Goal: Task Accomplishment & Management: Manage account settings

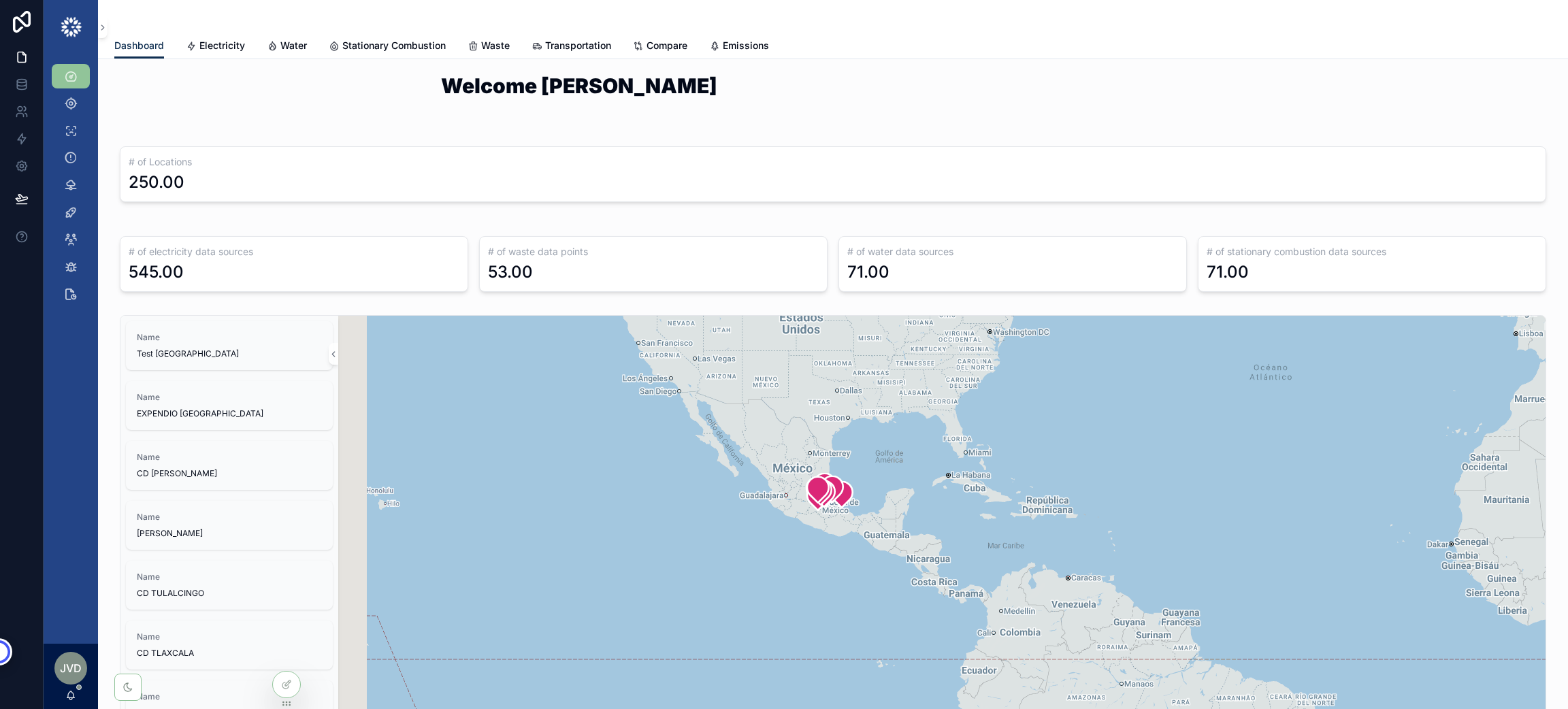
drag, startPoint x: 674, startPoint y: 590, endPoint x: 946, endPoint y: 402, distance: 330.6
click at [946, 402] on div "scrollable content" at bounding box center [941, 580] width 1207 height 529
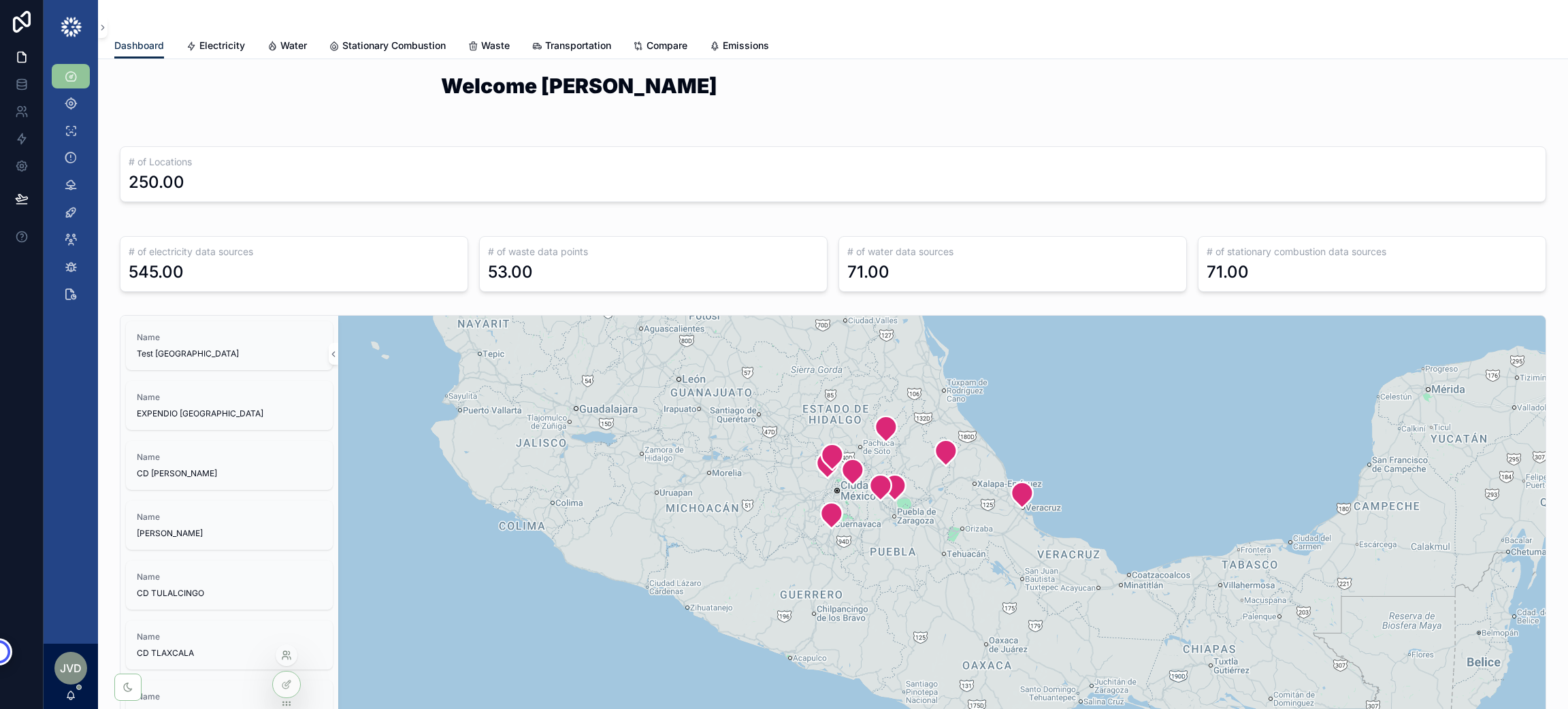
click at [283, 657] on icon at bounding box center [285, 658] width 6 height 3
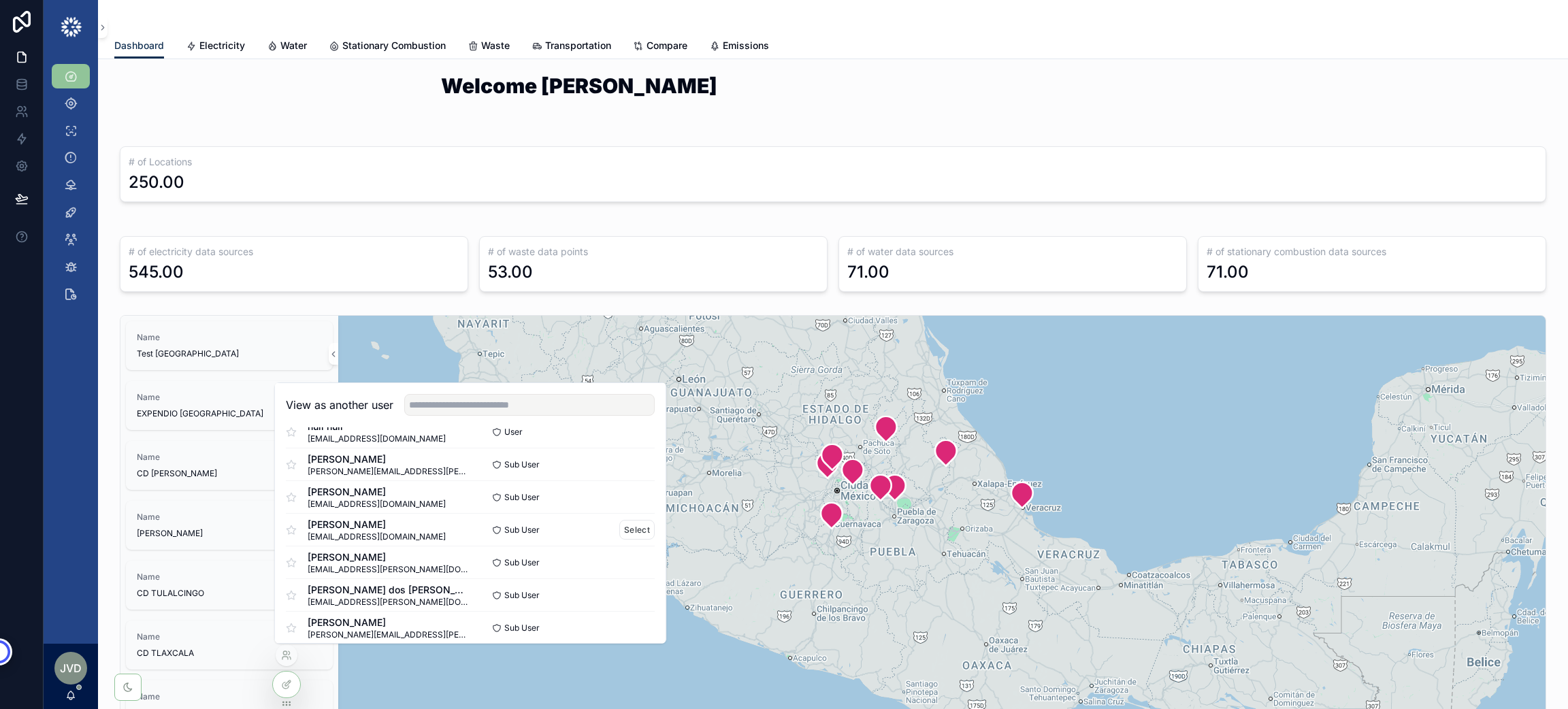
scroll to position [817, 0]
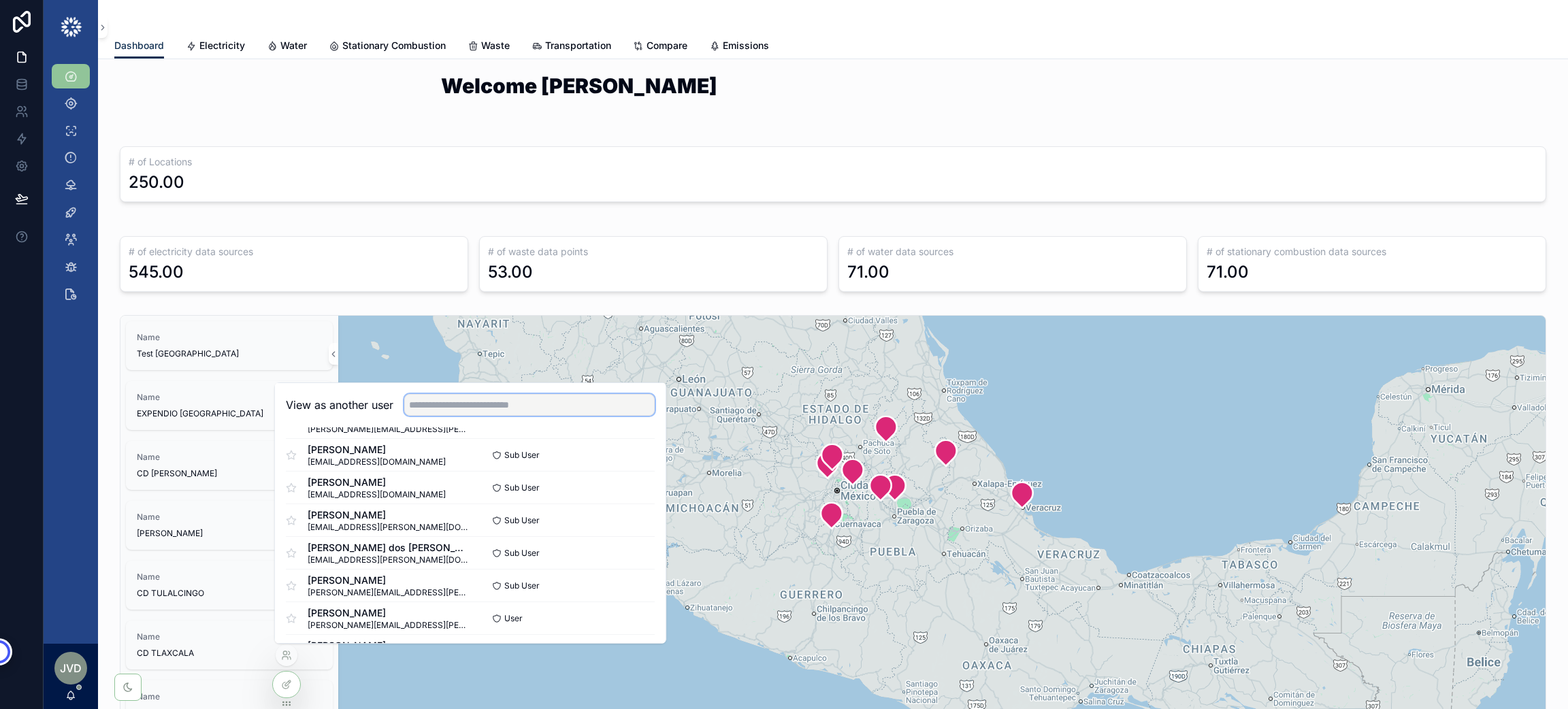
click at [457, 406] on input "text" at bounding box center [529, 405] width 250 height 22
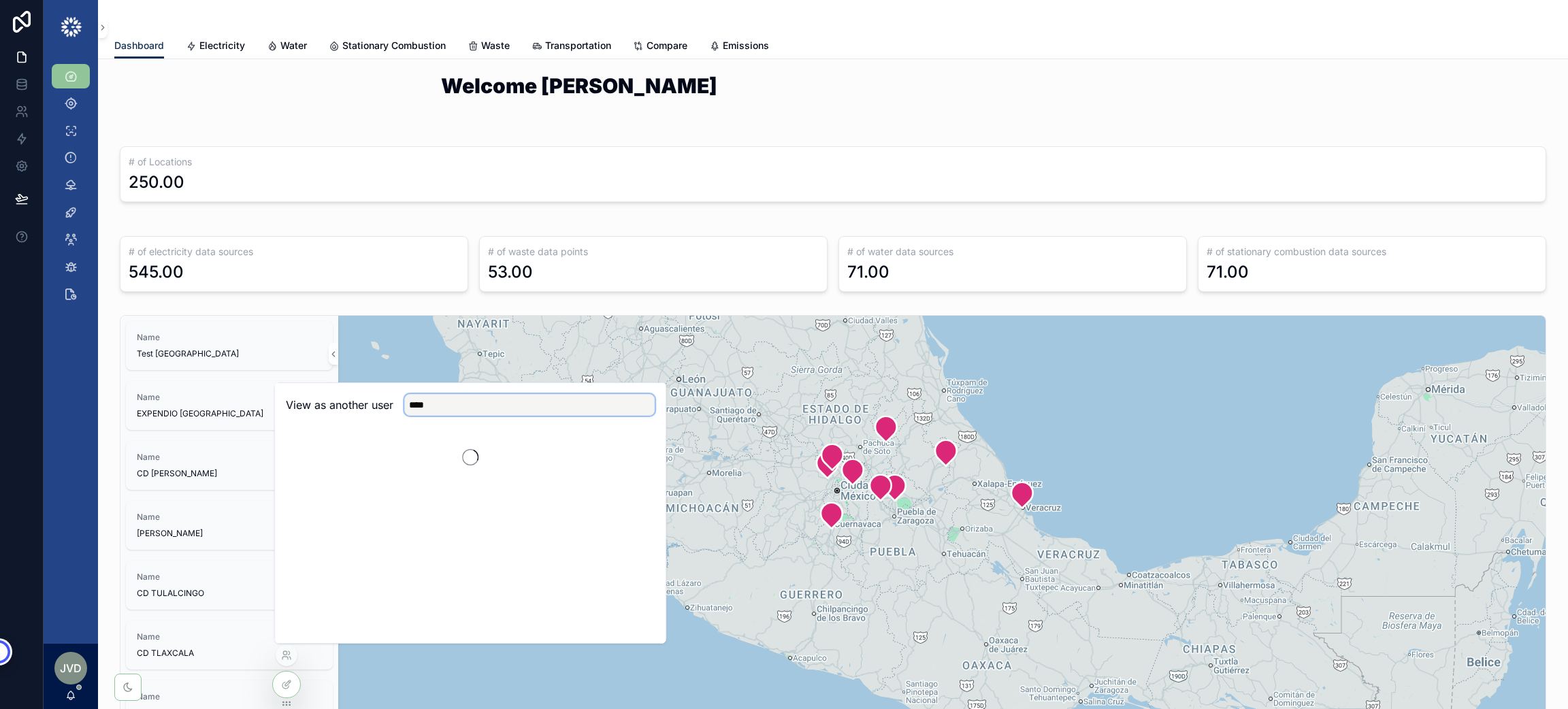
scroll to position [0, 0]
type input "****"
click at [632, 443] on div "[PERSON_NAME] [PERSON_NAME][EMAIL_ADDRESS][PERSON_NAME][DOMAIN_NAME] User Select" at bounding box center [470, 455] width 369 height 33
click at [635, 456] on button "Select" at bounding box center [636, 455] width 35 height 20
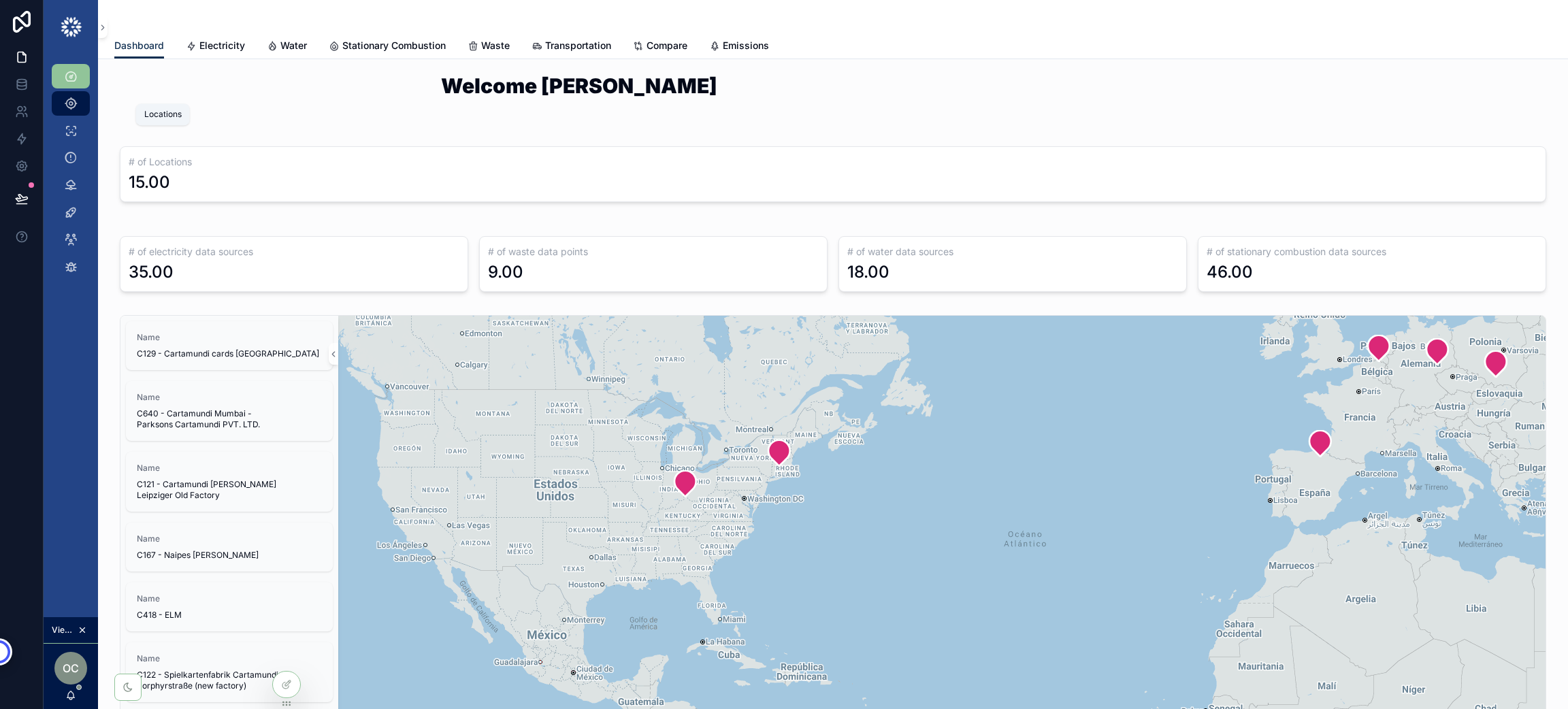
click at [81, 108] on link "Locations" at bounding box center [71, 103] width 38 height 25
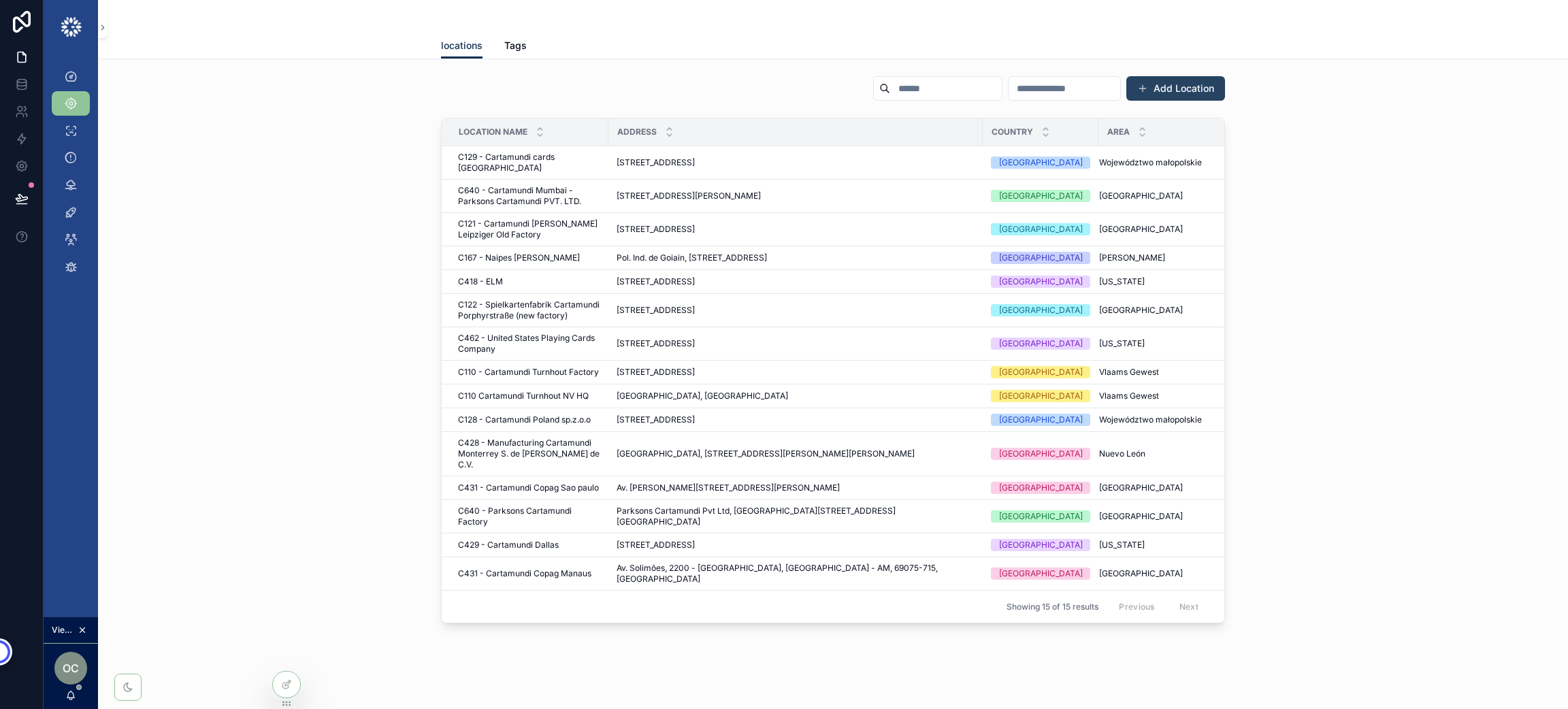
click at [1204, 94] on button "Add Location" at bounding box center [1175, 89] width 98 height 25
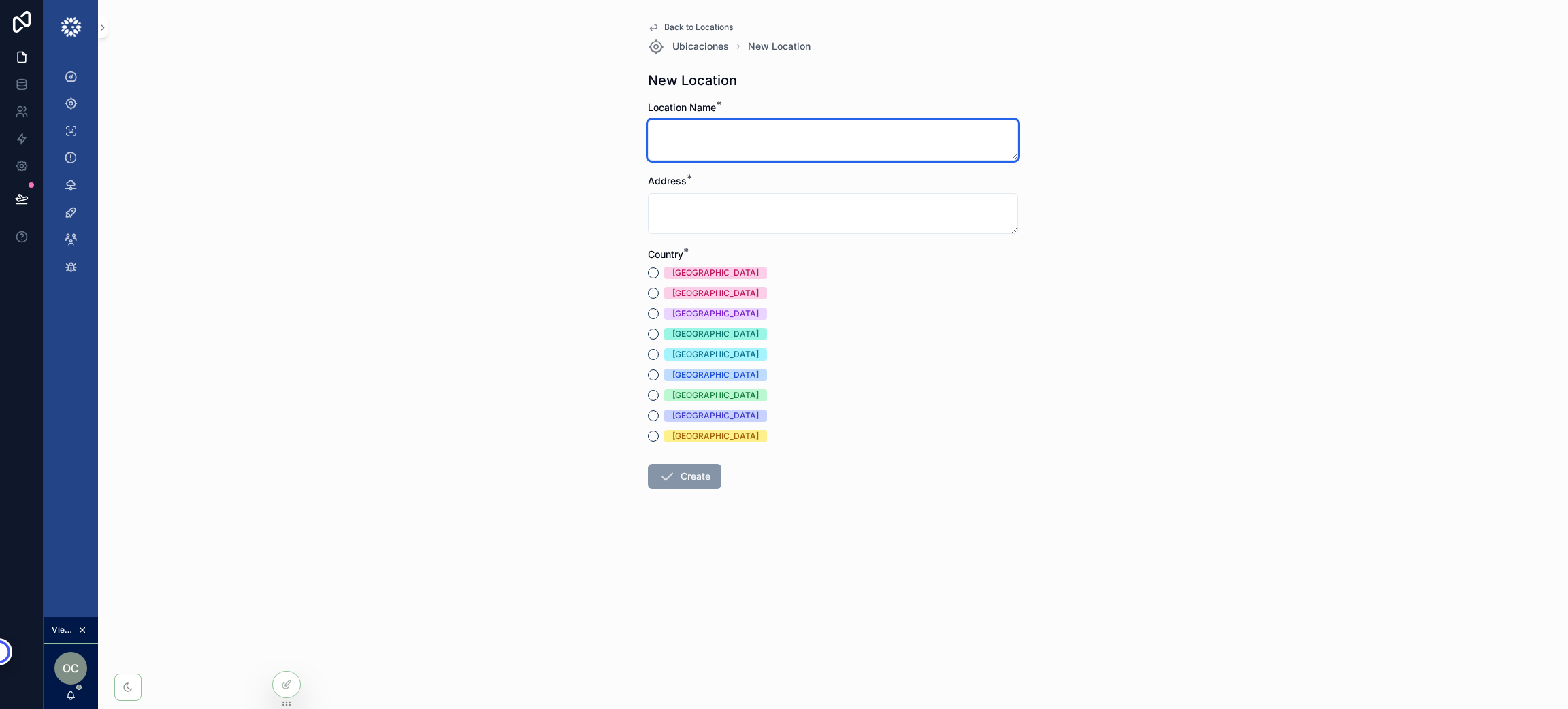
click at [920, 137] on textarea "scrollable content" at bounding box center [833, 140] width 370 height 41
drag, startPoint x: 779, startPoint y: 151, endPoint x: 706, endPoint y: 151, distance: 73.0
click at [706, 151] on textarea "To enrich screen reader interactions, please activate Accessibility in Grammarl…" at bounding box center [833, 140] width 370 height 41
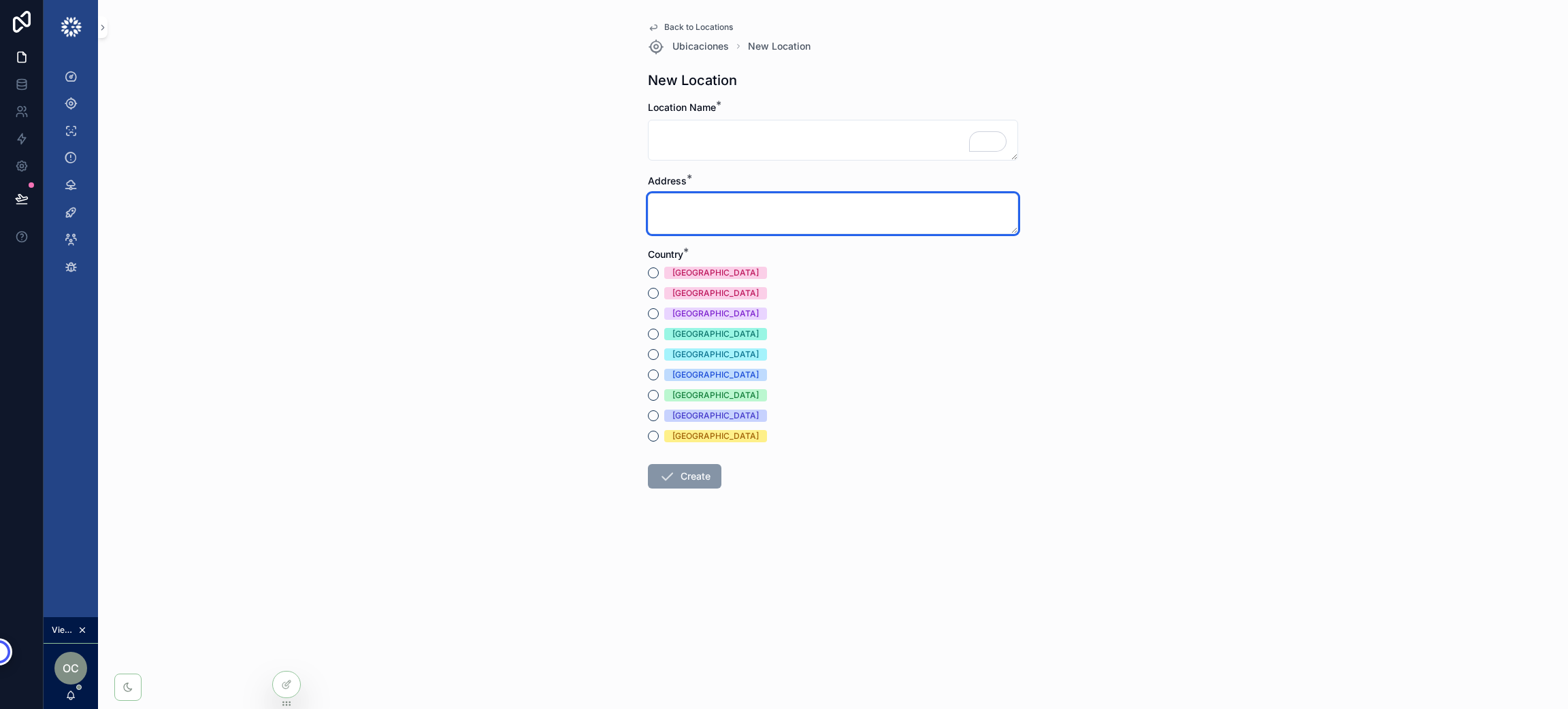
click at [794, 227] on textarea "scrollable content" at bounding box center [833, 213] width 370 height 41
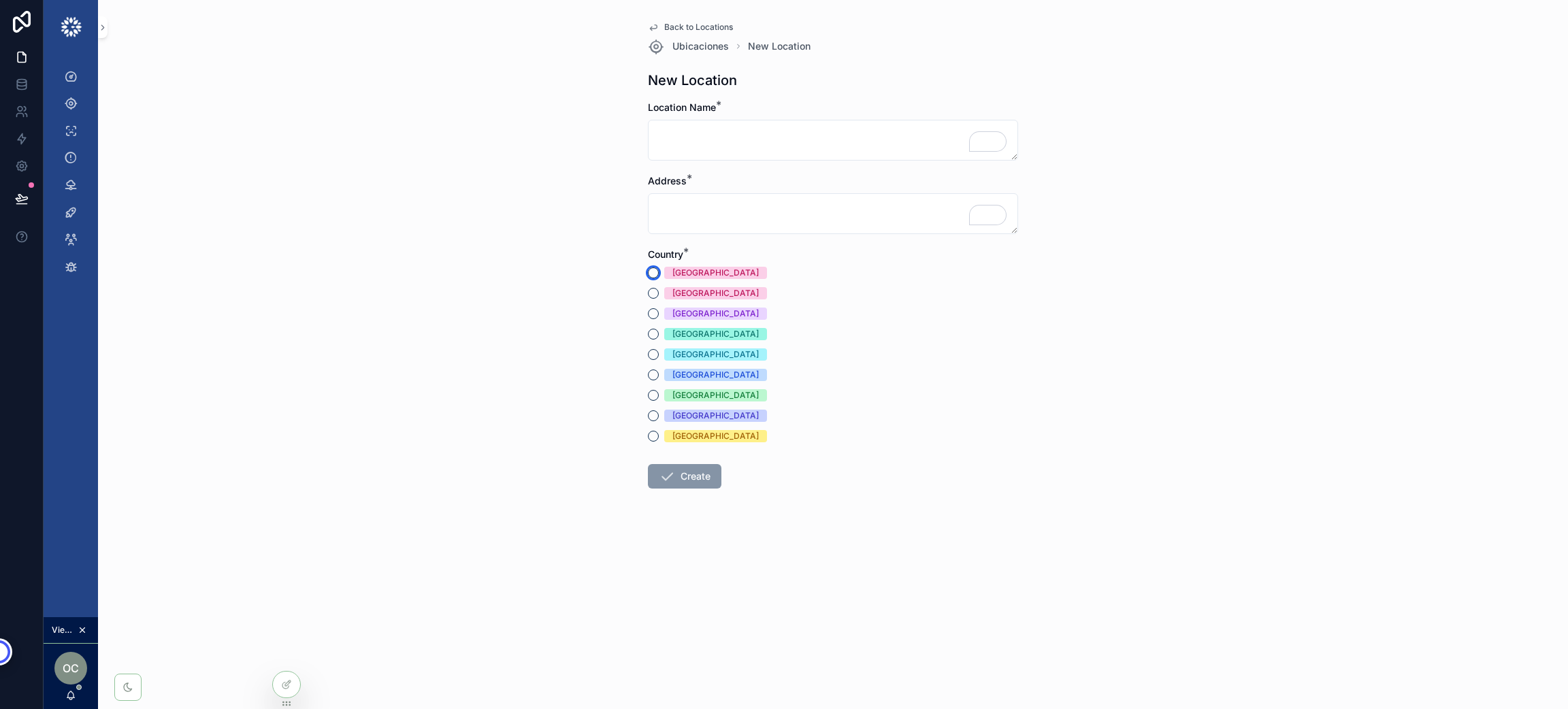
click at [650, 271] on button "[GEOGRAPHIC_DATA]" at bounding box center [653, 273] width 11 height 11
click at [648, 273] on icon "scrollable content" at bounding box center [653, 273] width 9 height 9
click at [689, 23] on span "Back to Locations" at bounding box center [698, 27] width 69 height 11
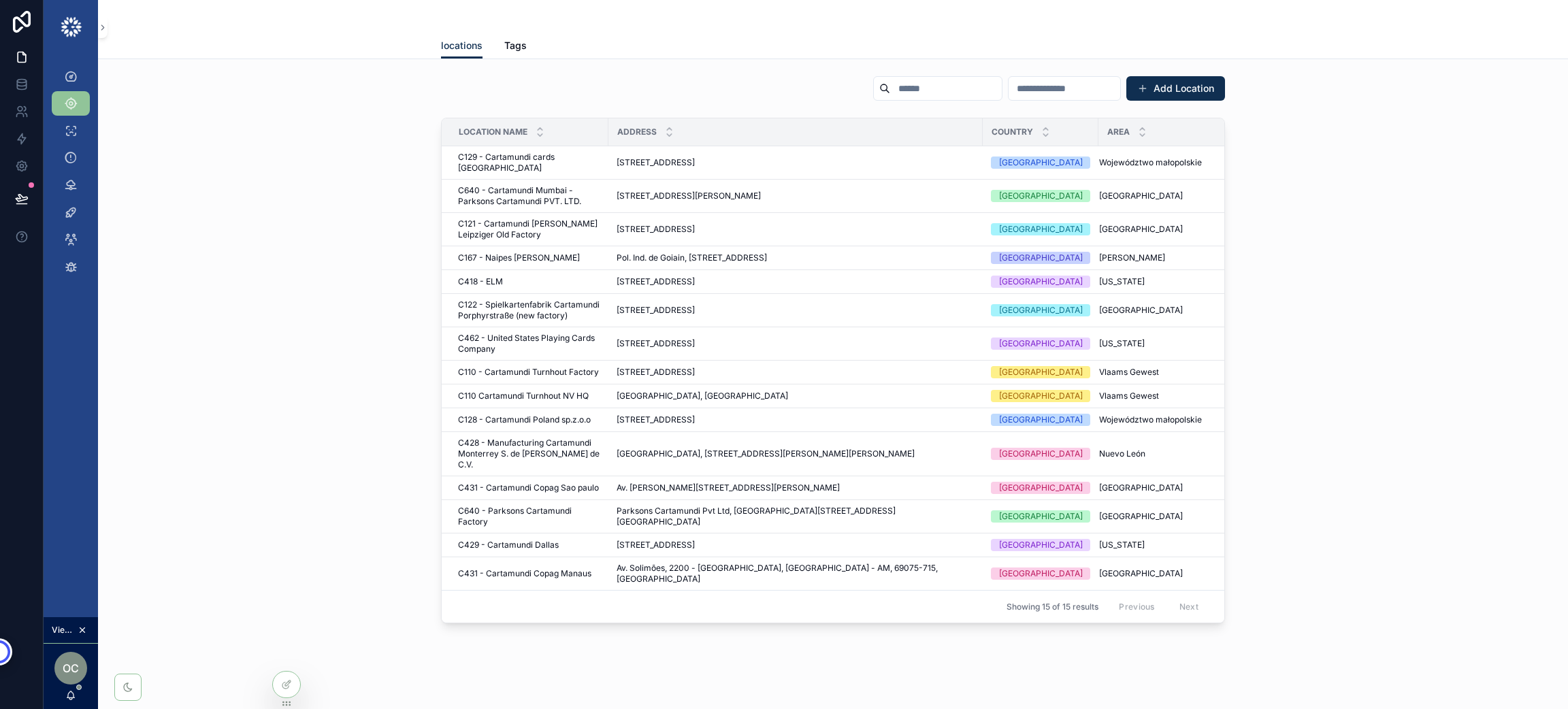
click at [890, 83] on input "scrollable content" at bounding box center [946, 89] width 112 height 19
type input "****"
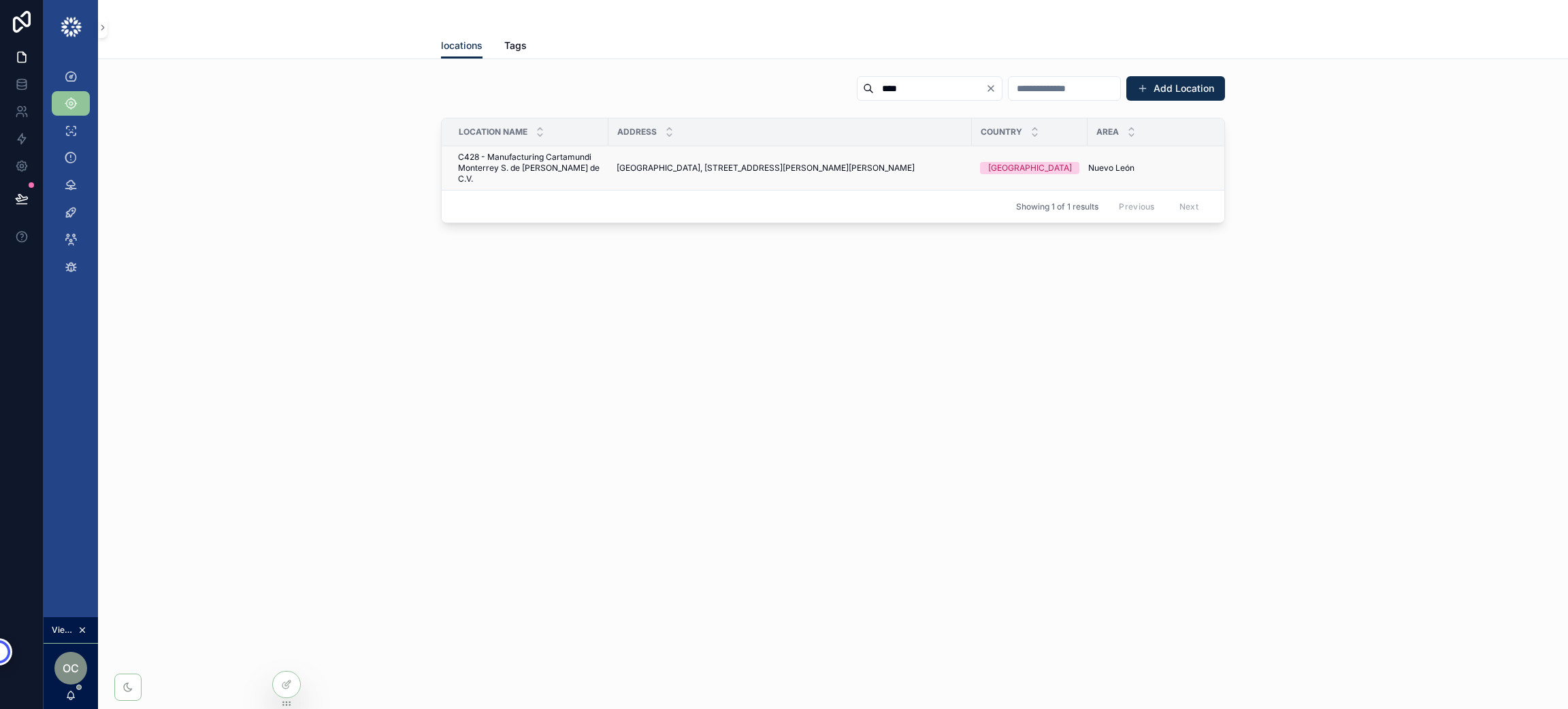
click at [542, 162] on span "C428 - Manufacturing Cartamundi Monterrey S. de [PERSON_NAME] de C.V." at bounding box center [528, 168] width 142 height 33
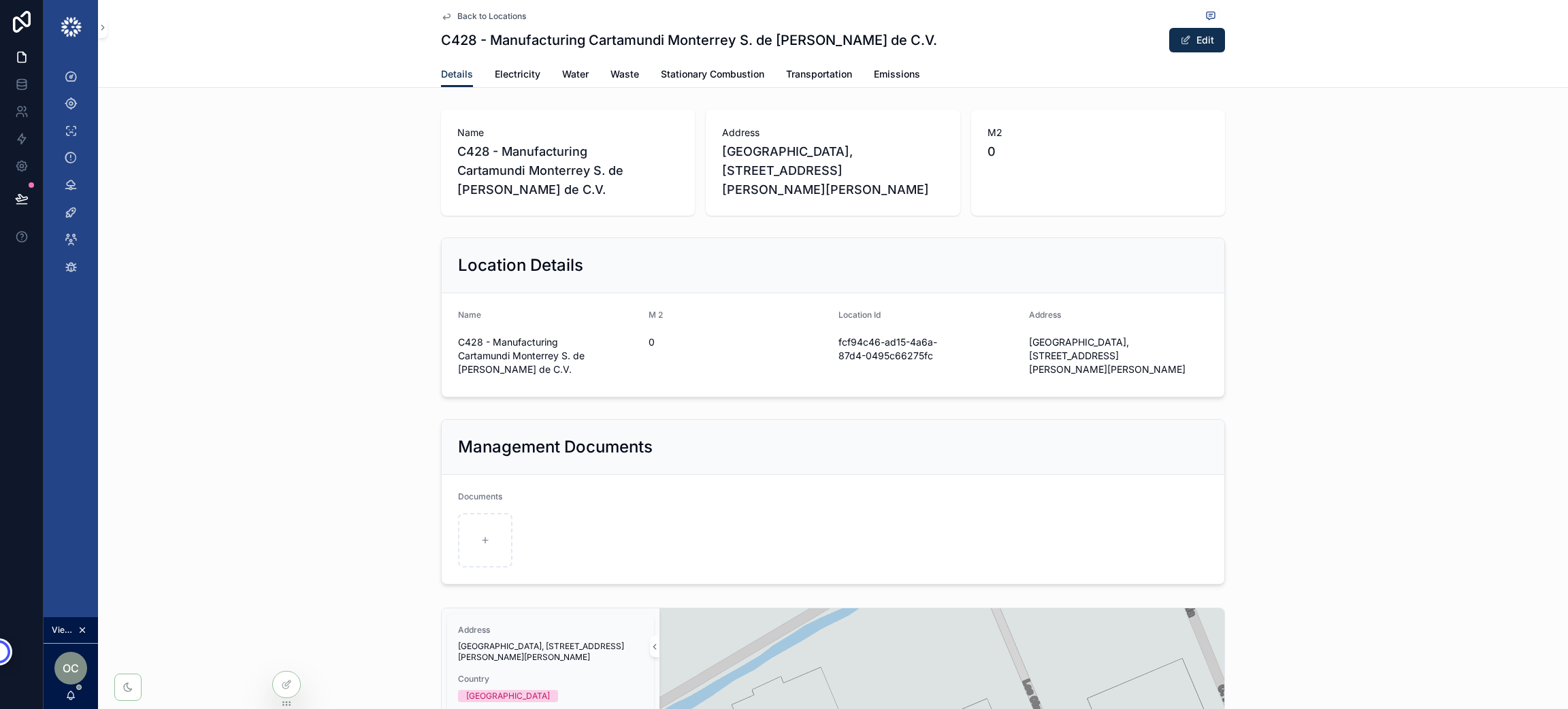
drag, startPoint x: 645, startPoint y: 182, endPoint x: 762, endPoint y: 180, distance: 117.0
click at [428, 164] on div "Name C428 - Manufacturing Cartamundi Monterrey S. de [PERSON_NAME] de C.V. Addr…" at bounding box center [832, 163] width 1458 height 117
drag, startPoint x: 887, startPoint y: 178, endPoint x: 784, endPoint y: 176, distance: 103.0
click at [784, 176] on span "[GEOGRAPHIC_DATA], [STREET_ADDRESS][PERSON_NAME][PERSON_NAME]" at bounding box center [833, 170] width 221 height 57
click at [1024, 157] on span "0" at bounding box center [1098, 151] width 221 height 19
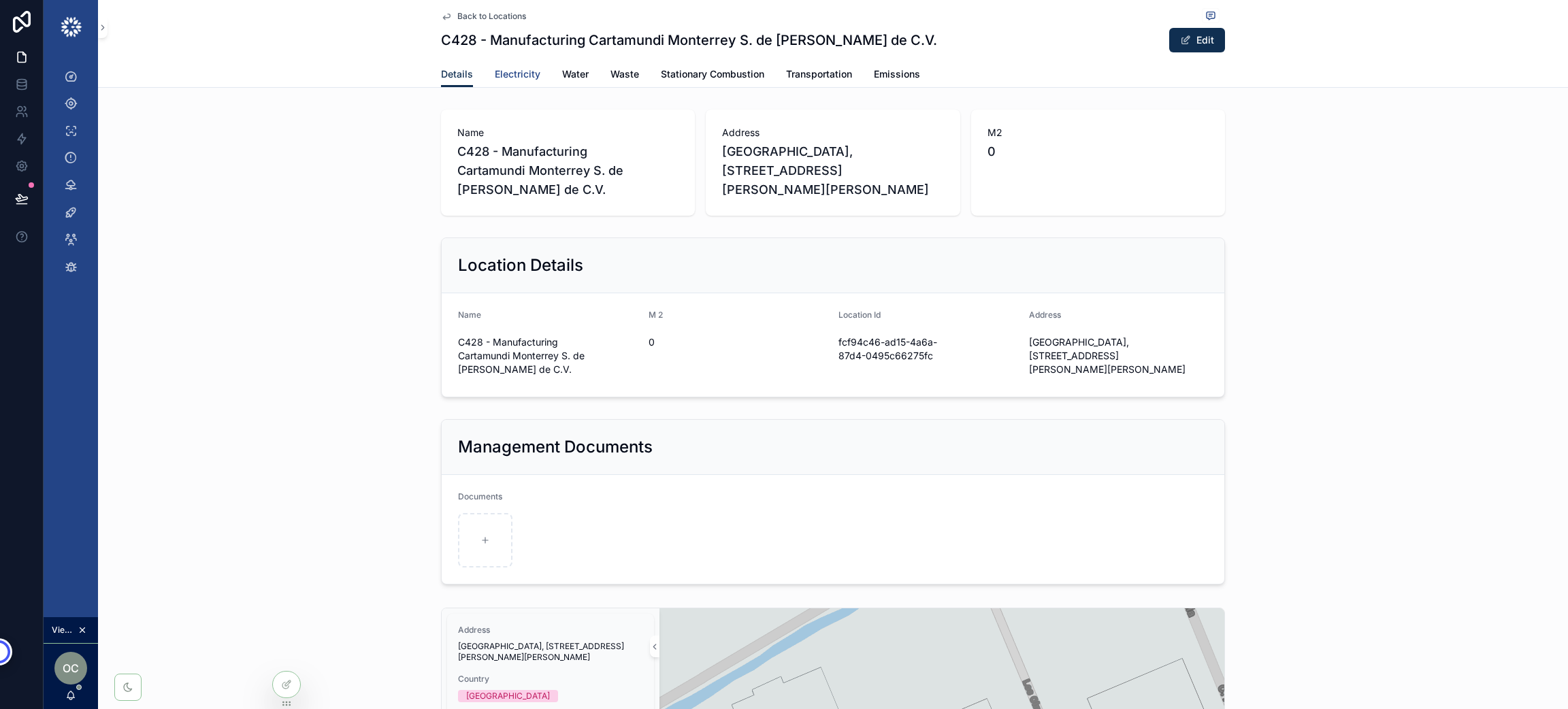
click at [509, 77] on span "Electricity" at bounding box center [517, 74] width 45 height 13
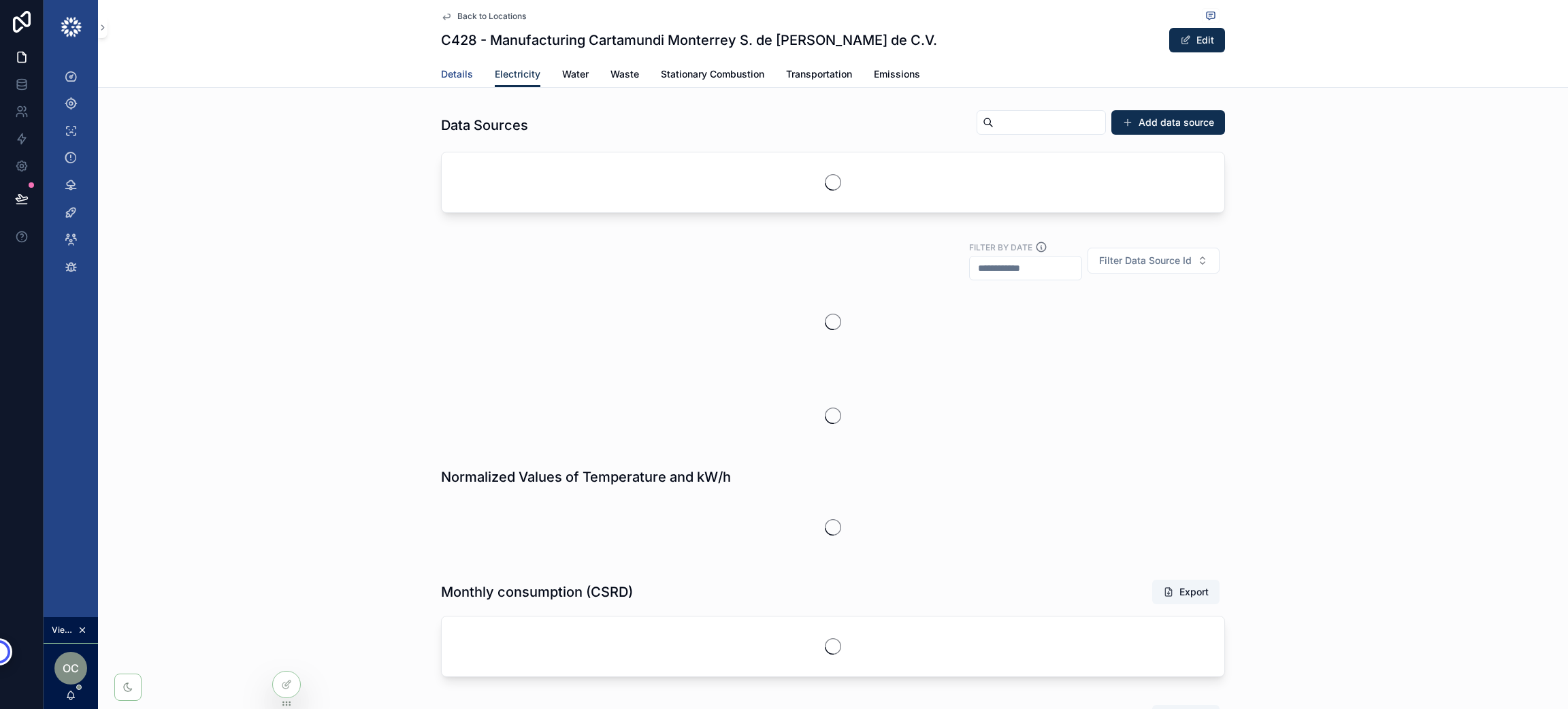
click at [440, 76] on span "Details" at bounding box center [457, 74] width 32 height 13
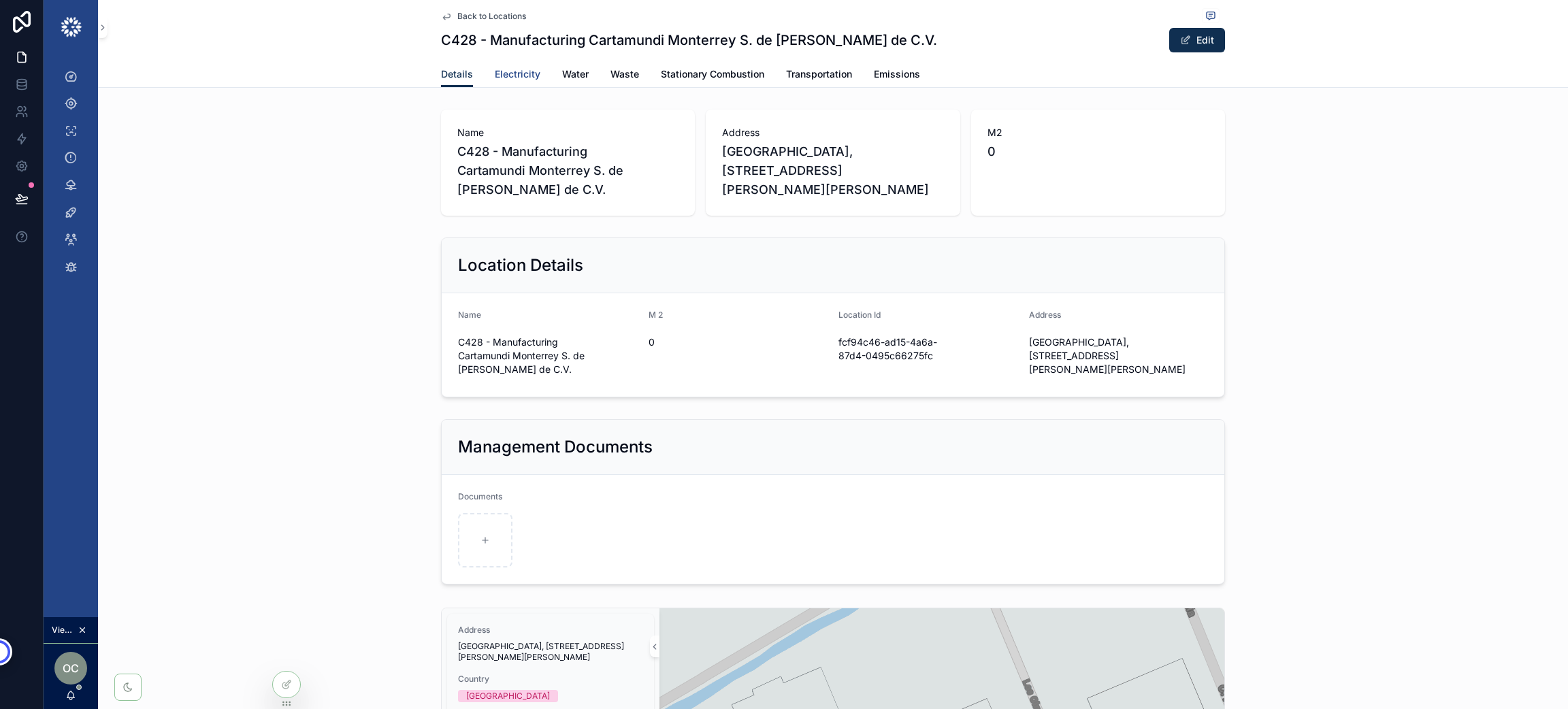
click at [497, 67] on span "Electricity" at bounding box center [517, 74] width 45 height 13
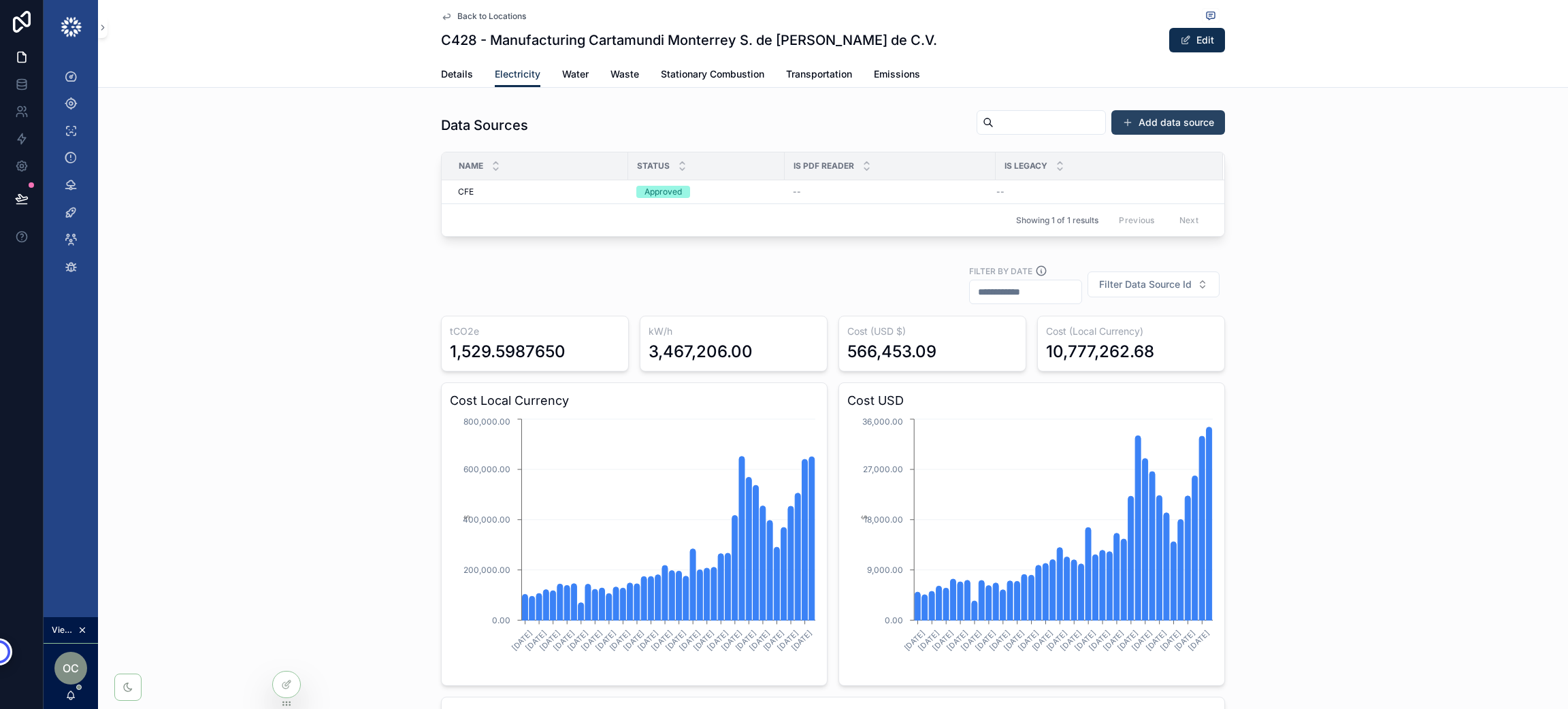
click at [1181, 118] on button "Add data source" at bounding box center [1168, 123] width 113 height 25
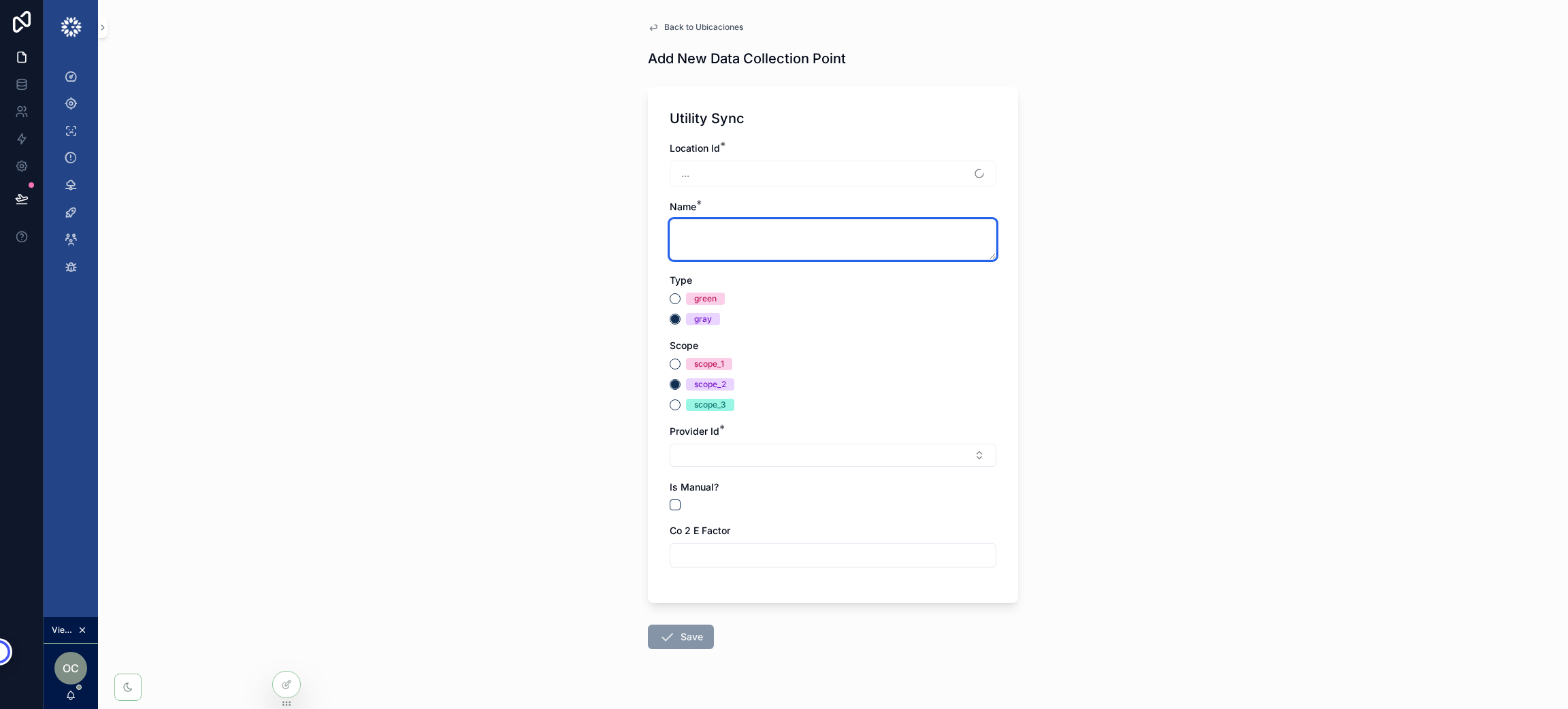
click at [886, 233] on textarea "scrollable content" at bounding box center [833, 239] width 327 height 41
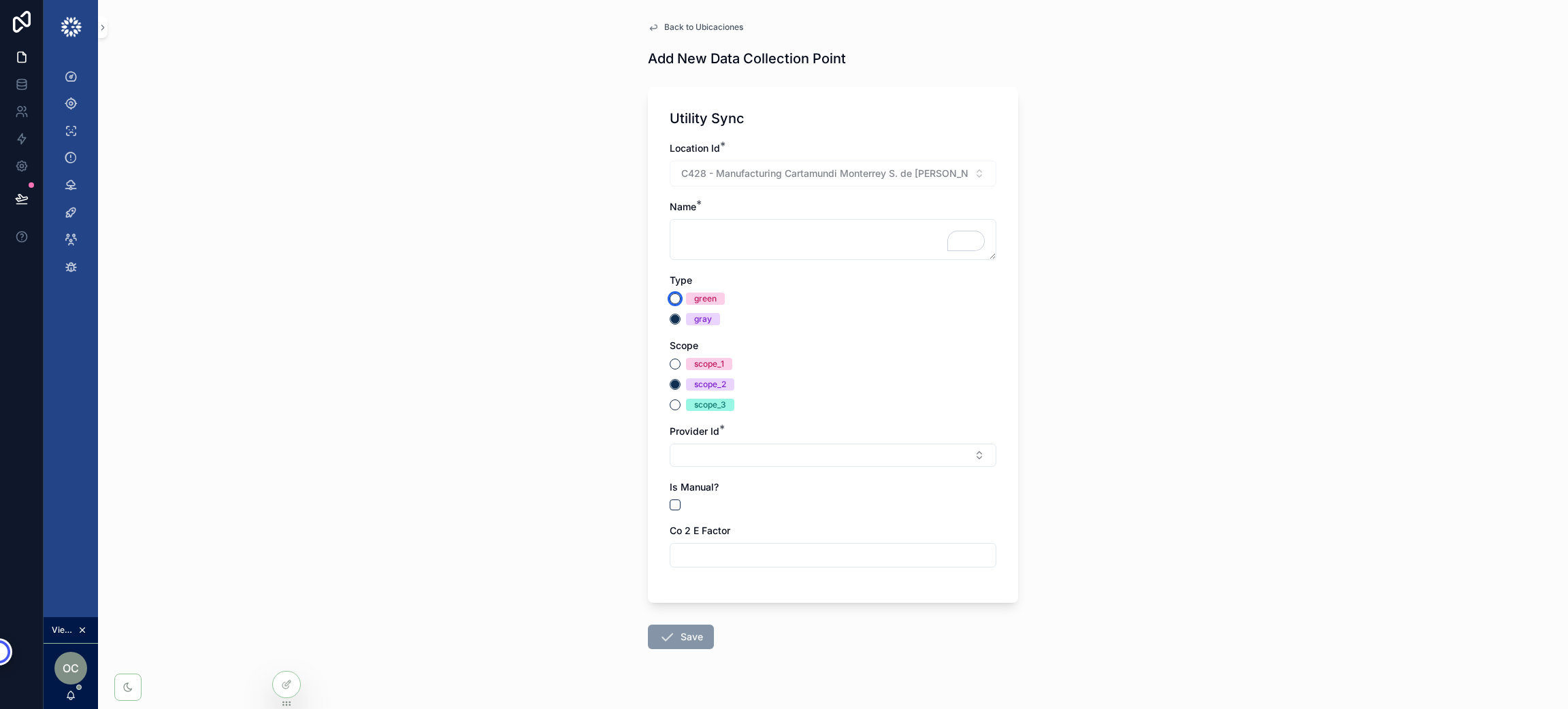
click at [669, 298] on button "green" at bounding box center [675, 299] width 11 height 11
click at [669, 317] on button "gray" at bounding box center [675, 320] width 11 height 11
click at [768, 453] on button "Select Button" at bounding box center [833, 455] width 327 height 23
click at [1323, 308] on div "Back to Ubicaciones Add New Data Collection Point Utility Sync Location Id * C4…" at bounding box center [833, 354] width 1470 height 709
click at [824, 554] on input "scrollable content" at bounding box center [833, 555] width 325 height 19
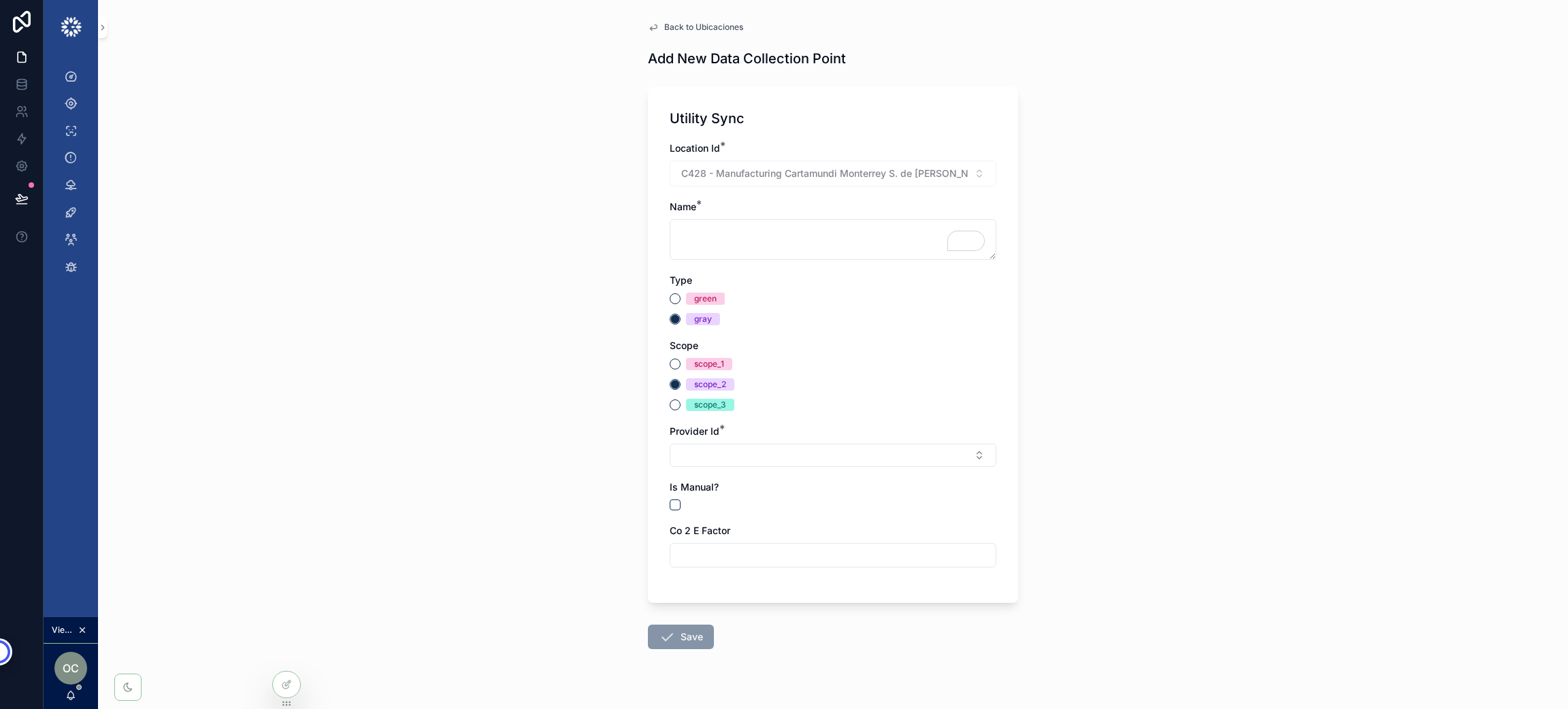
click at [1382, 312] on div "Back to Ubicaciones Add New Data Collection Point Utility Sync Location Id * C4…" at bounding box center [833, 354] width 1470 height 709
click at [655, 25] on link "Back to Ubicaciones" at bounding box center [695, 27] width 95 height 11
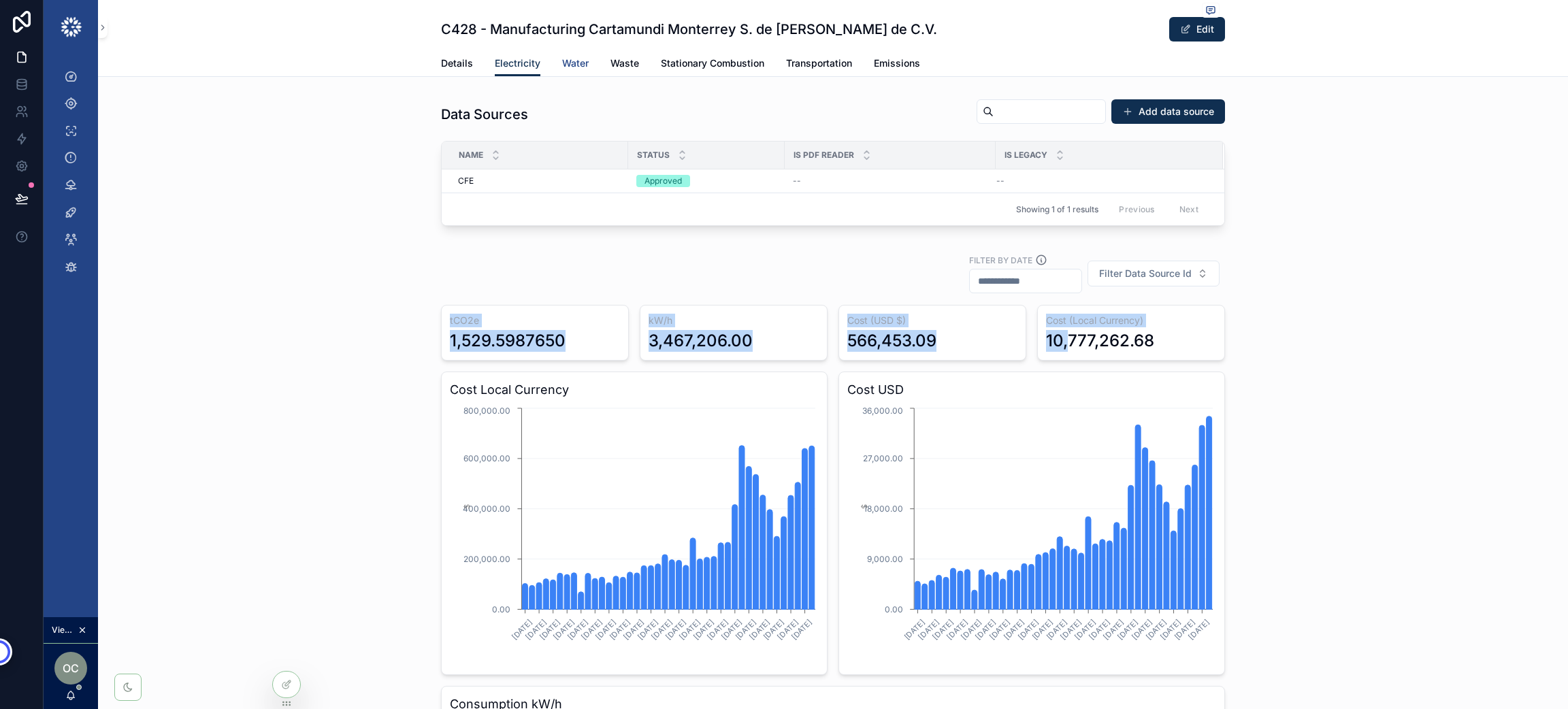
click at [562, 65] on span "Water" at bounding box center [576, 63] width 26 height 13
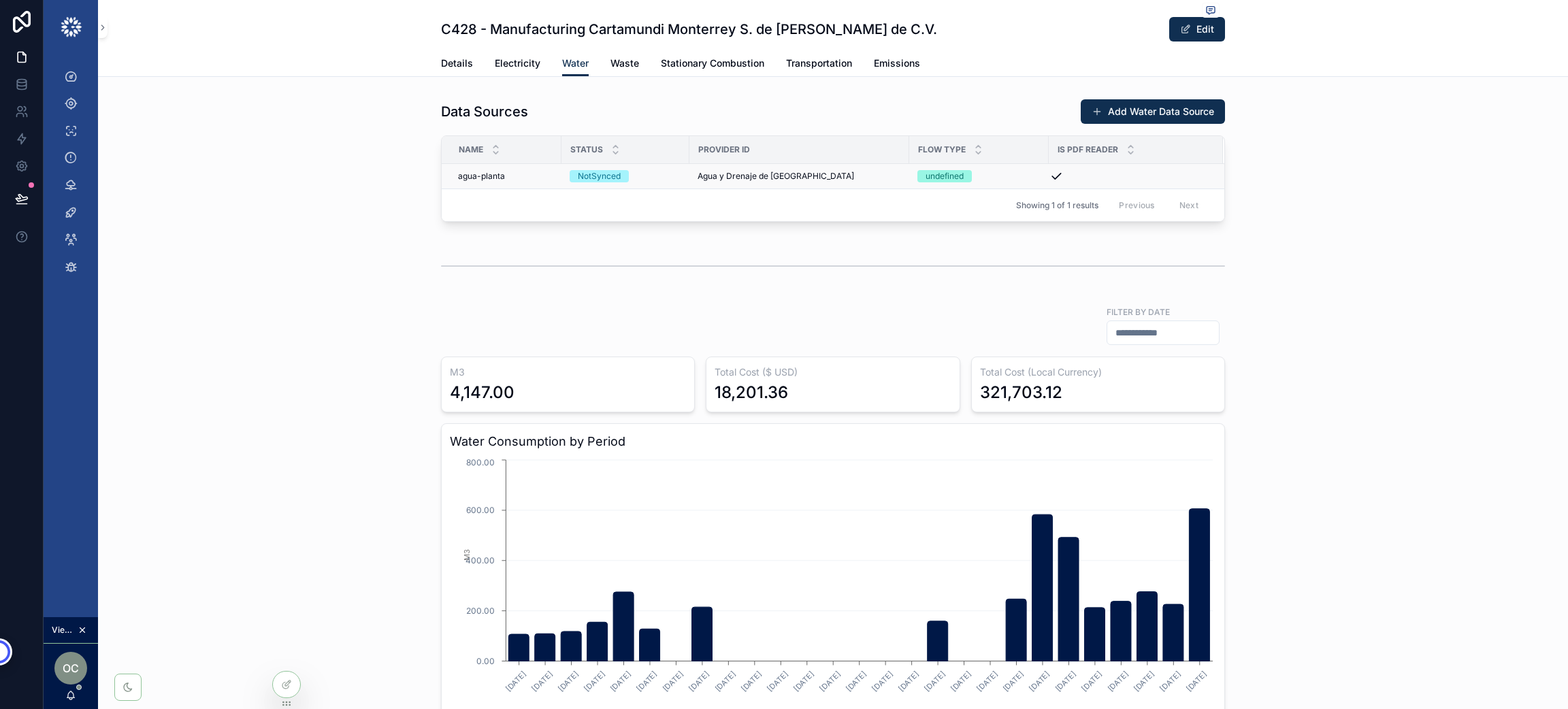
click at [485, 179] on span "agua-planta" at bounding box center [481, 177] width 47 height 11
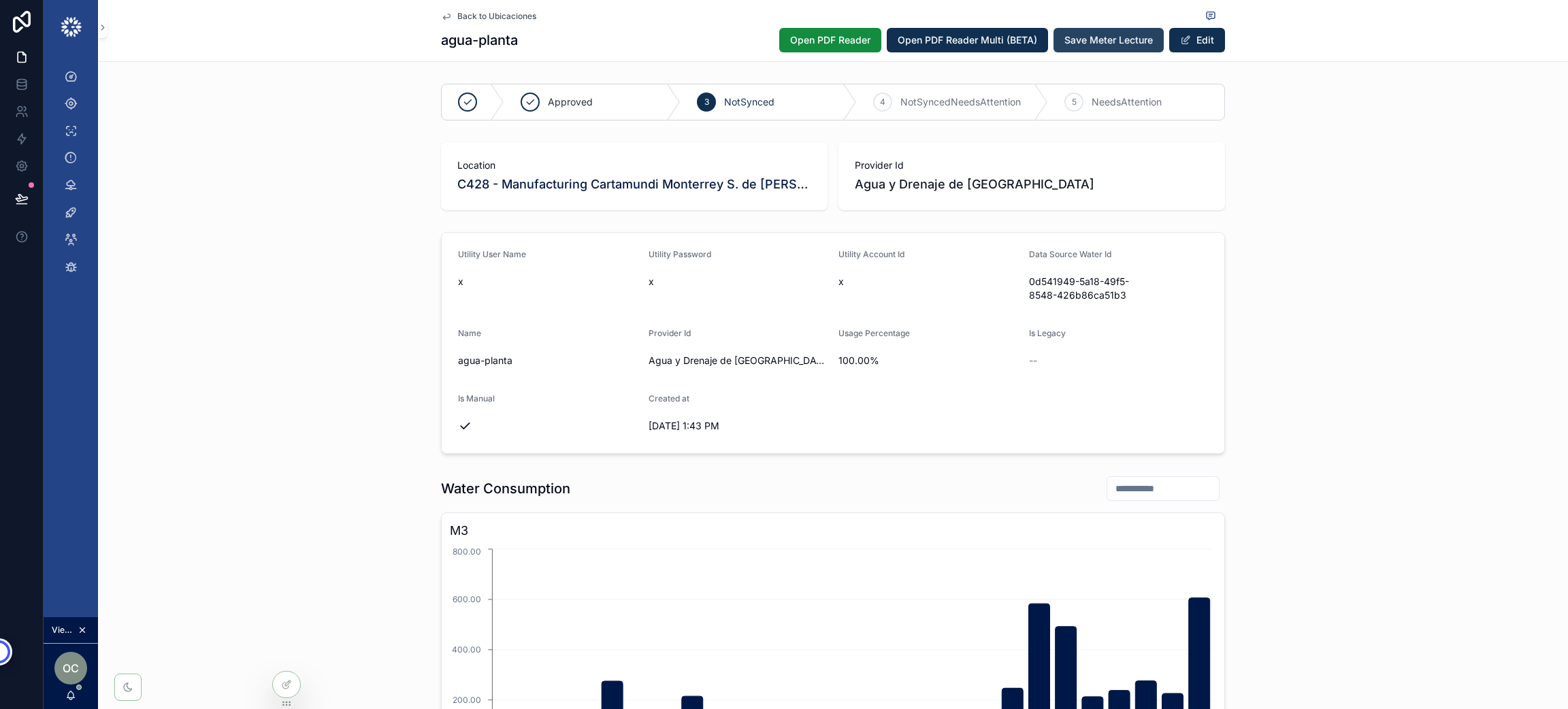
click at [1109, 36] on span "Save Meter Lecture" at bounding box center [1109, 40] width 89 height 13
click at [832, 38] on span "Open PDF Reader" at bounding box center [830, 40] width 80 height 13
click at [519, 19] on span "Back to Ubicaciones" at bounding box center [497, 17] width 79 height 11
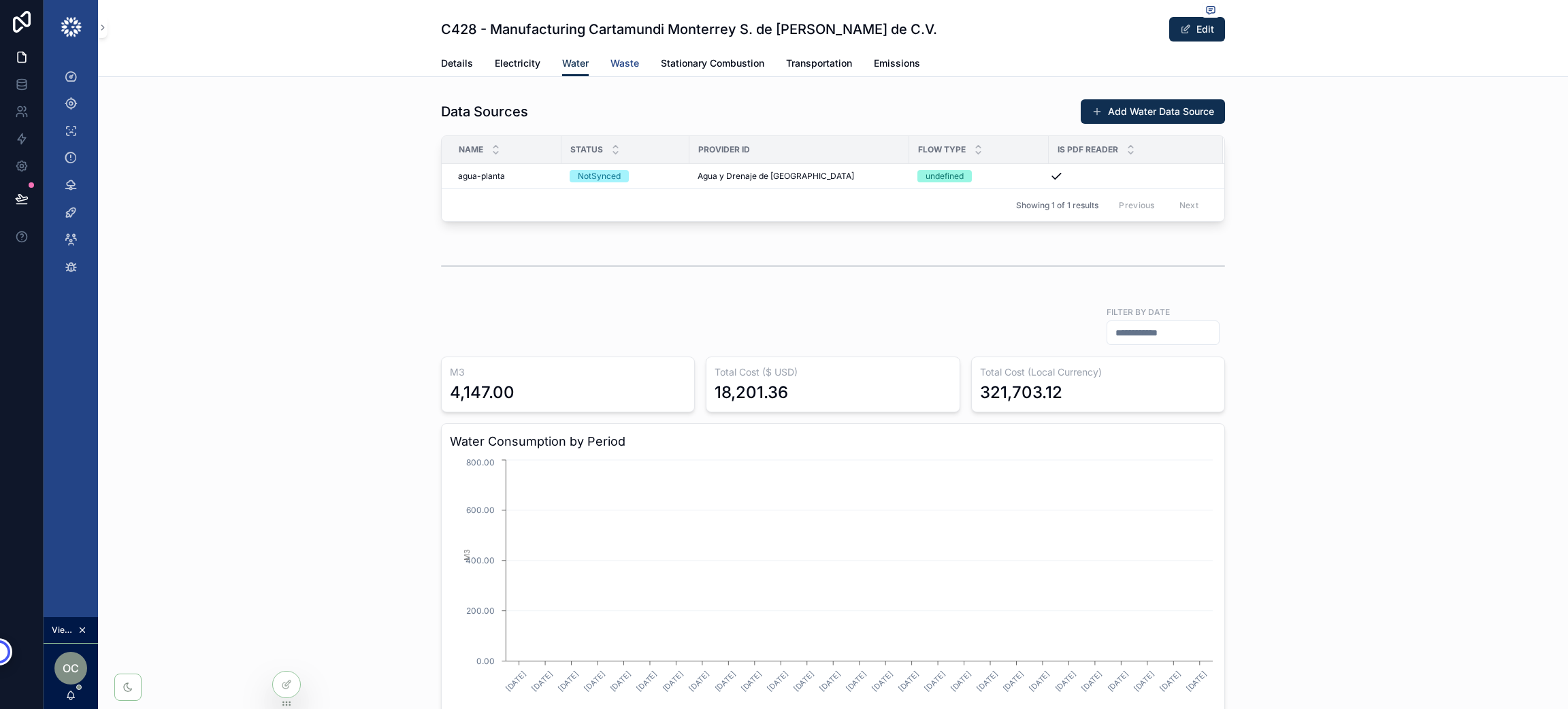
drag, startPoint x: 519, startPoint y: 19, endPoint x: 613, endPoint y: 61, distance: 103.0
click at [613, 61] on span "Waste" at bounding box center [625, 63] width 28 height 13
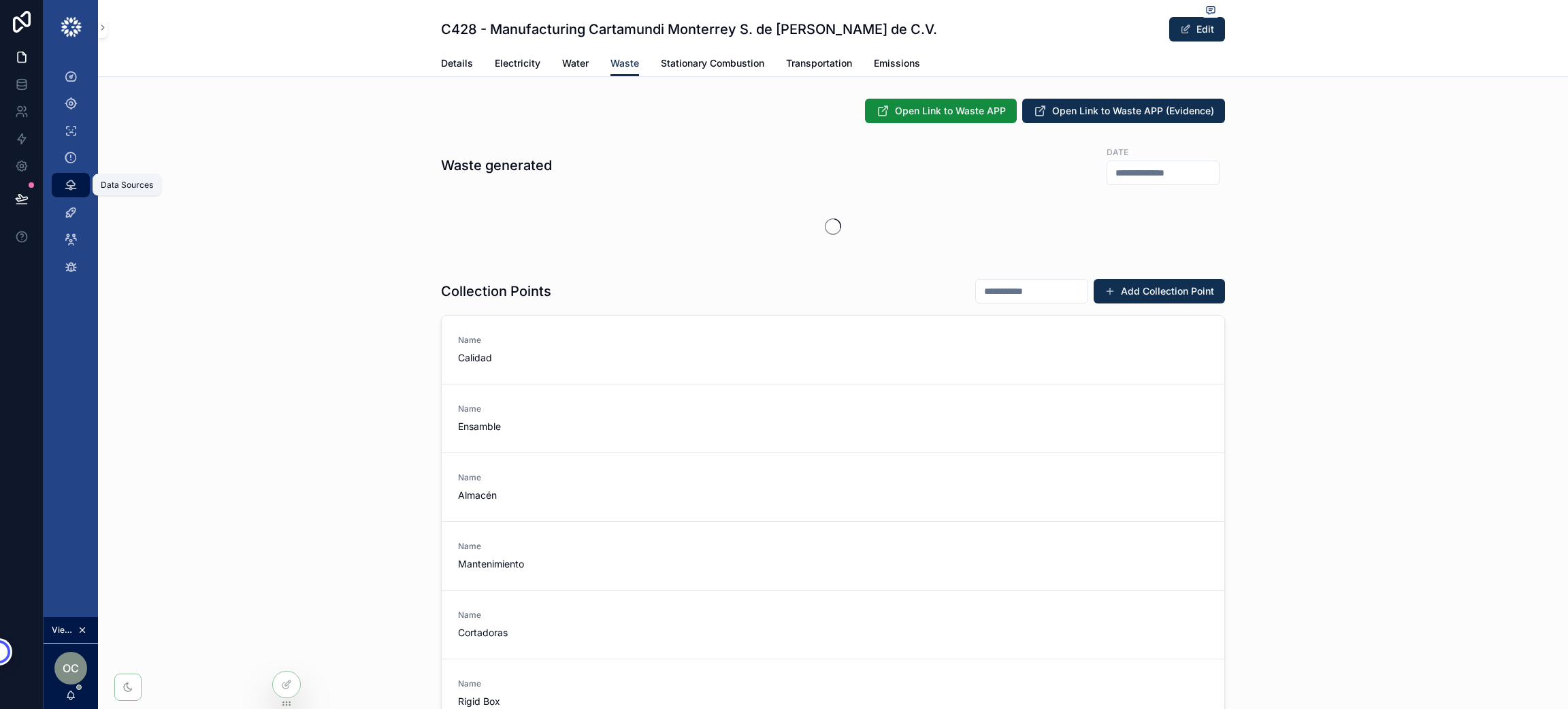
click at [72, 186] on icon "scrollable content" at bounding box center [71, 185] width 13 height 13
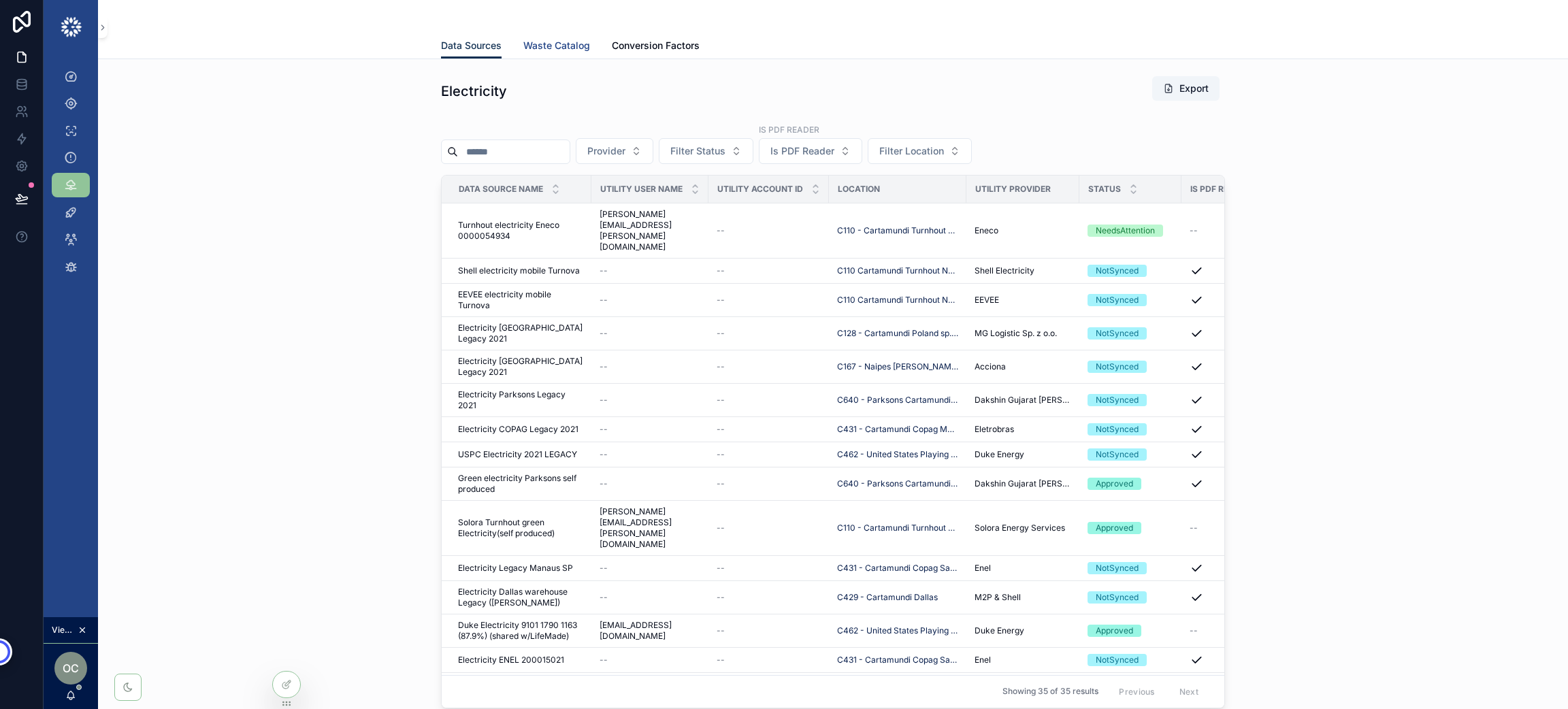
click at [565, 46] on span "Waste Catalog" at bounding box center [557, 45] width 67 height 13
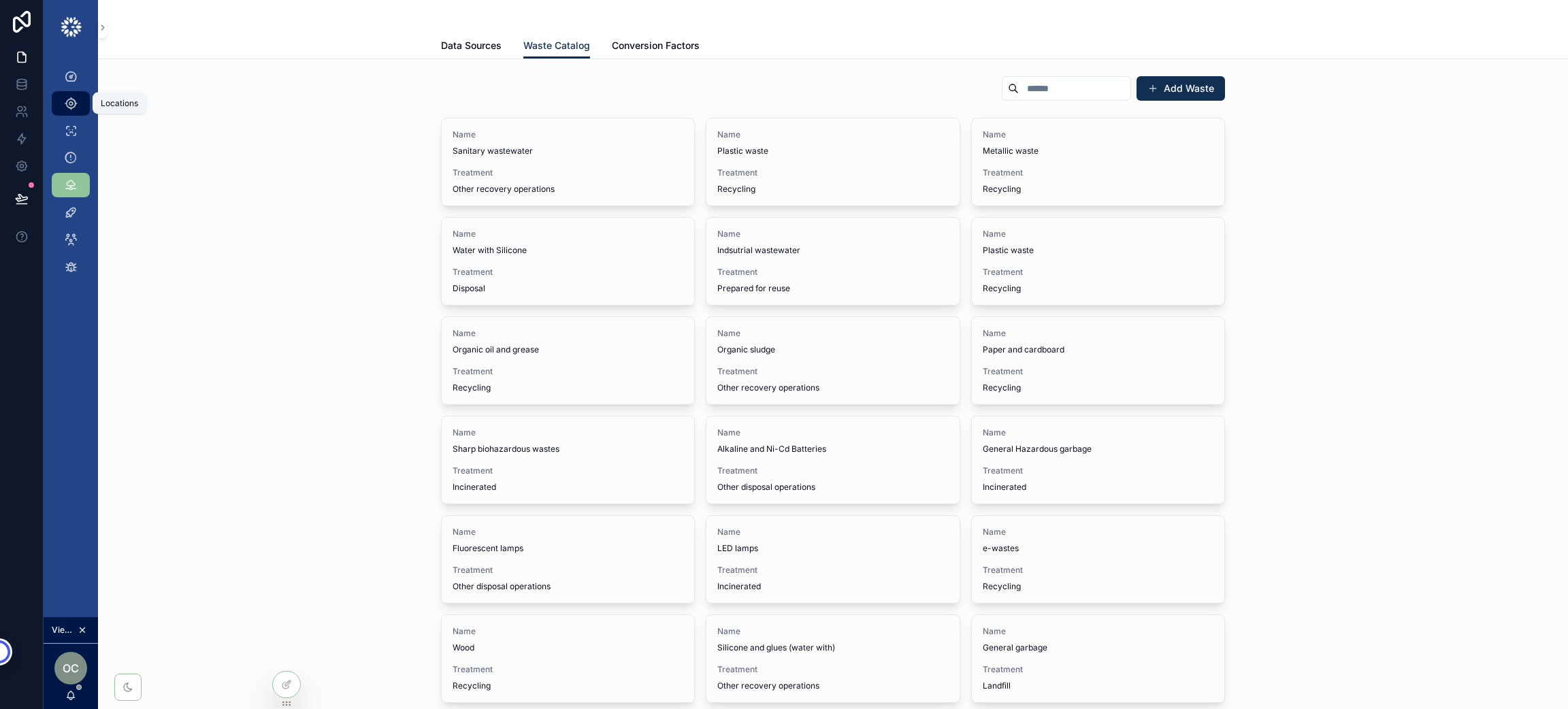
click at [81, 101] on link "Locations" at bounding box center [71, 103] width 38 height 25
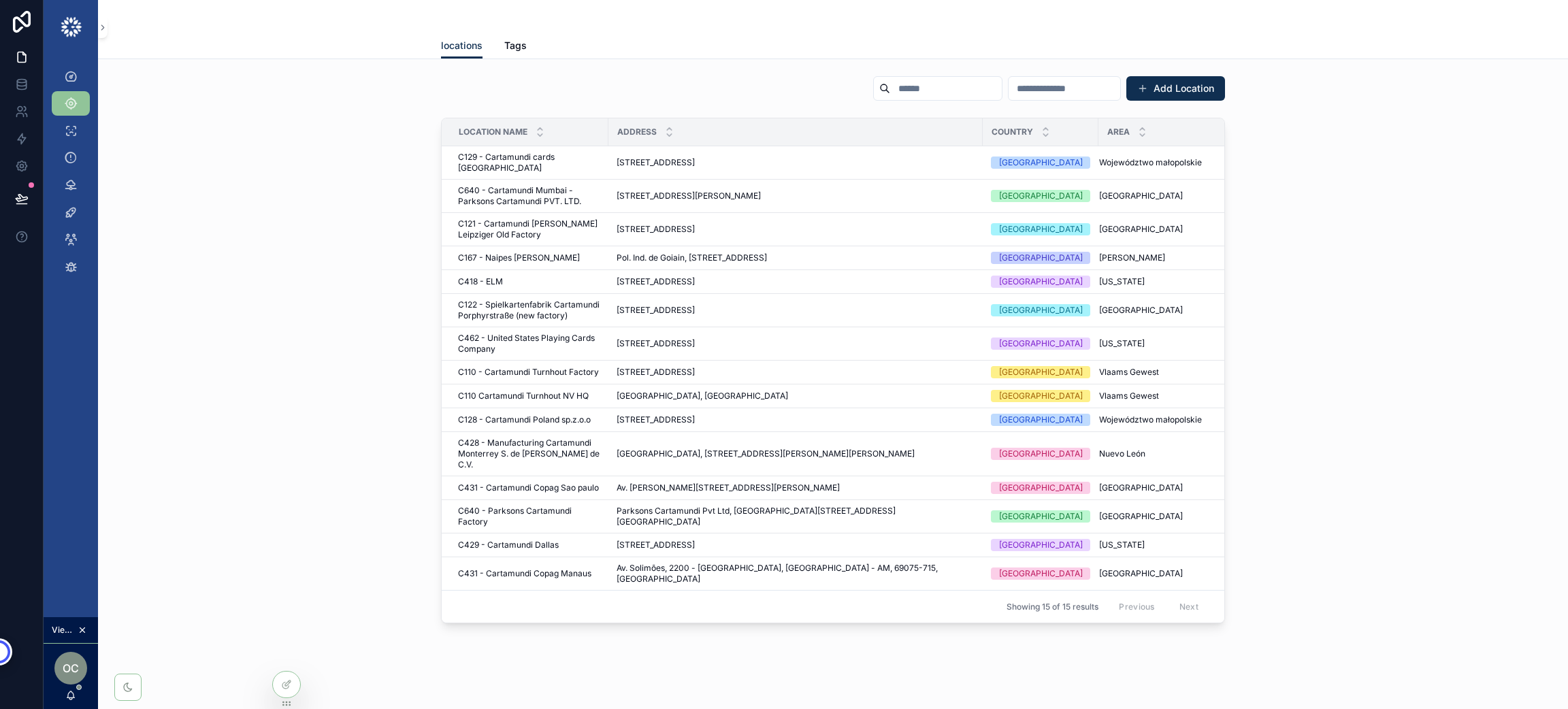
click at [890, 86] on input "scrollable content" at bounding box center [946, 89] width 112 height 19
click at [890, 87] on input "scrollable content" at bounding box center [946, 89] width 112 height 19
type input "***"
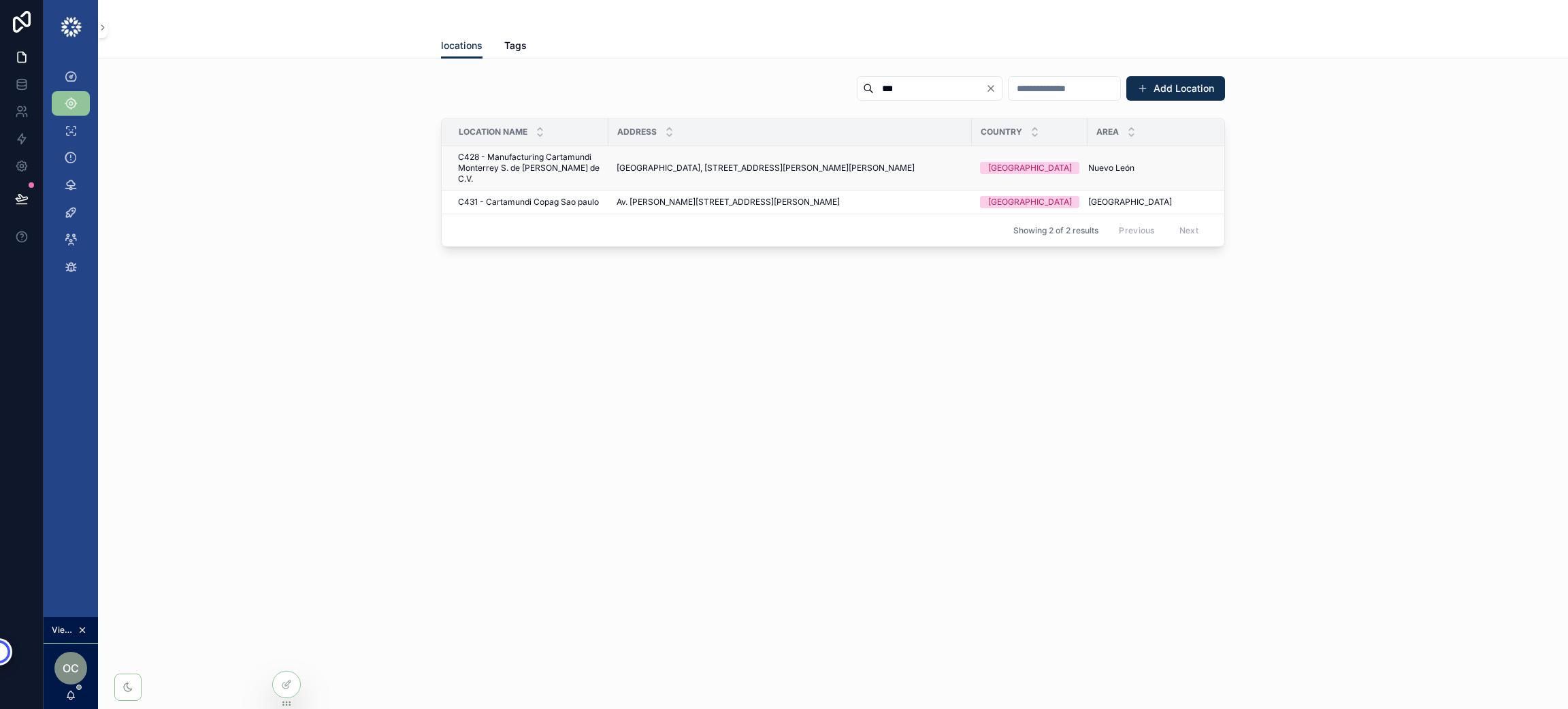
click at [532, 157] on span "C428 - Manufacturing Cartamundi Monterrey S. de [PERSON_NAME] de C.V." at bounding box center [528, 168] width 142 height 33
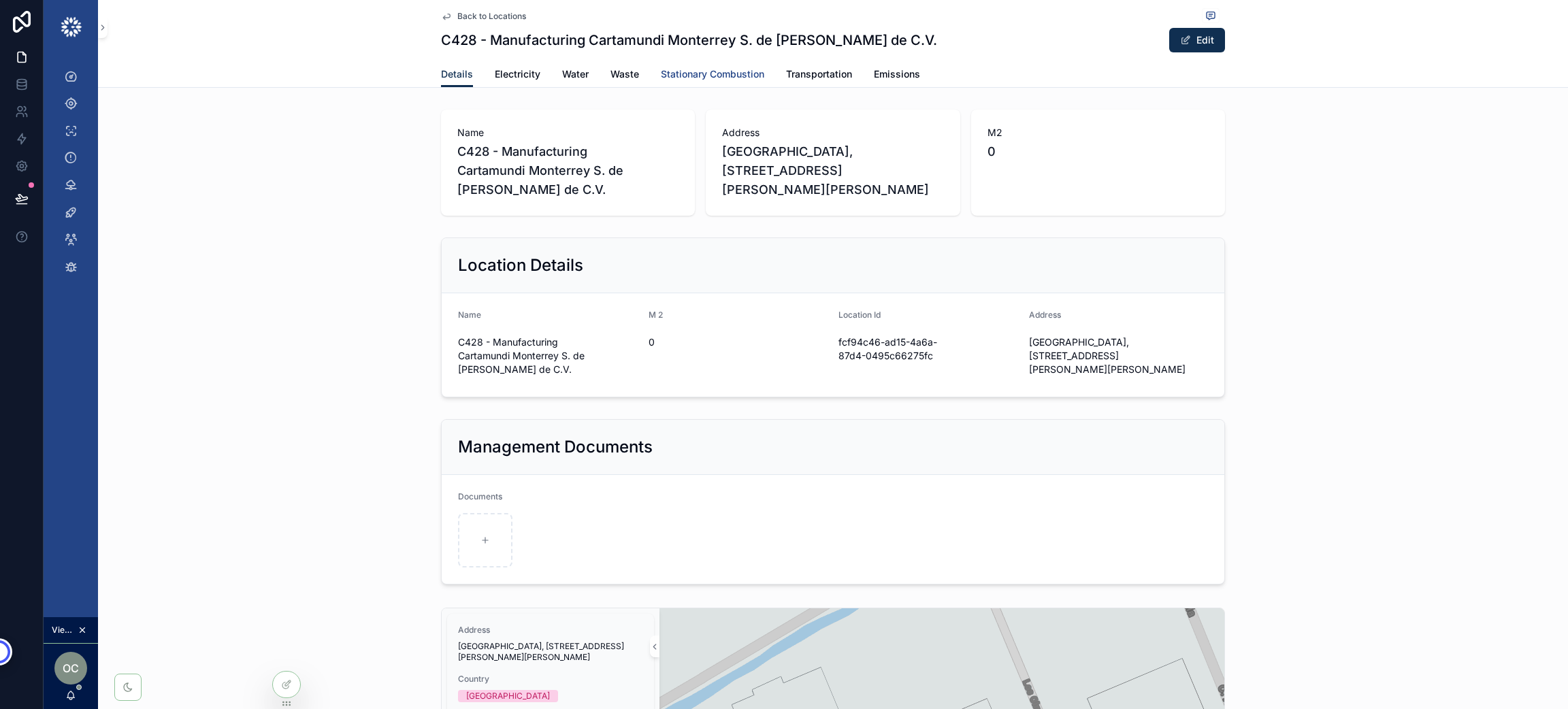
click at [691, 69] on span "Stationary Combustion" at bounding box center [712, 74] width 103 height 13
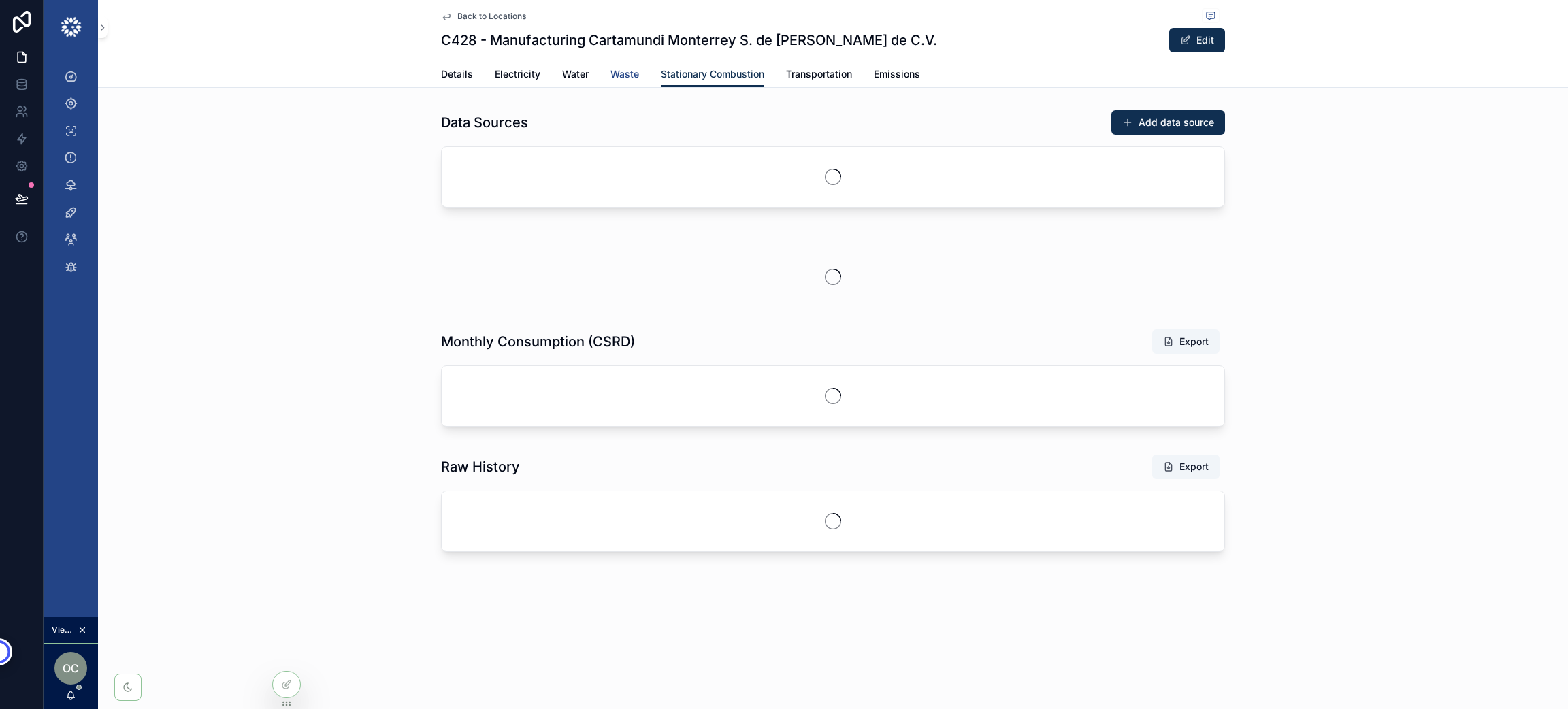
click at [629, 72] on span "Waste" at bounding box center [625, 74] width 28 height 13
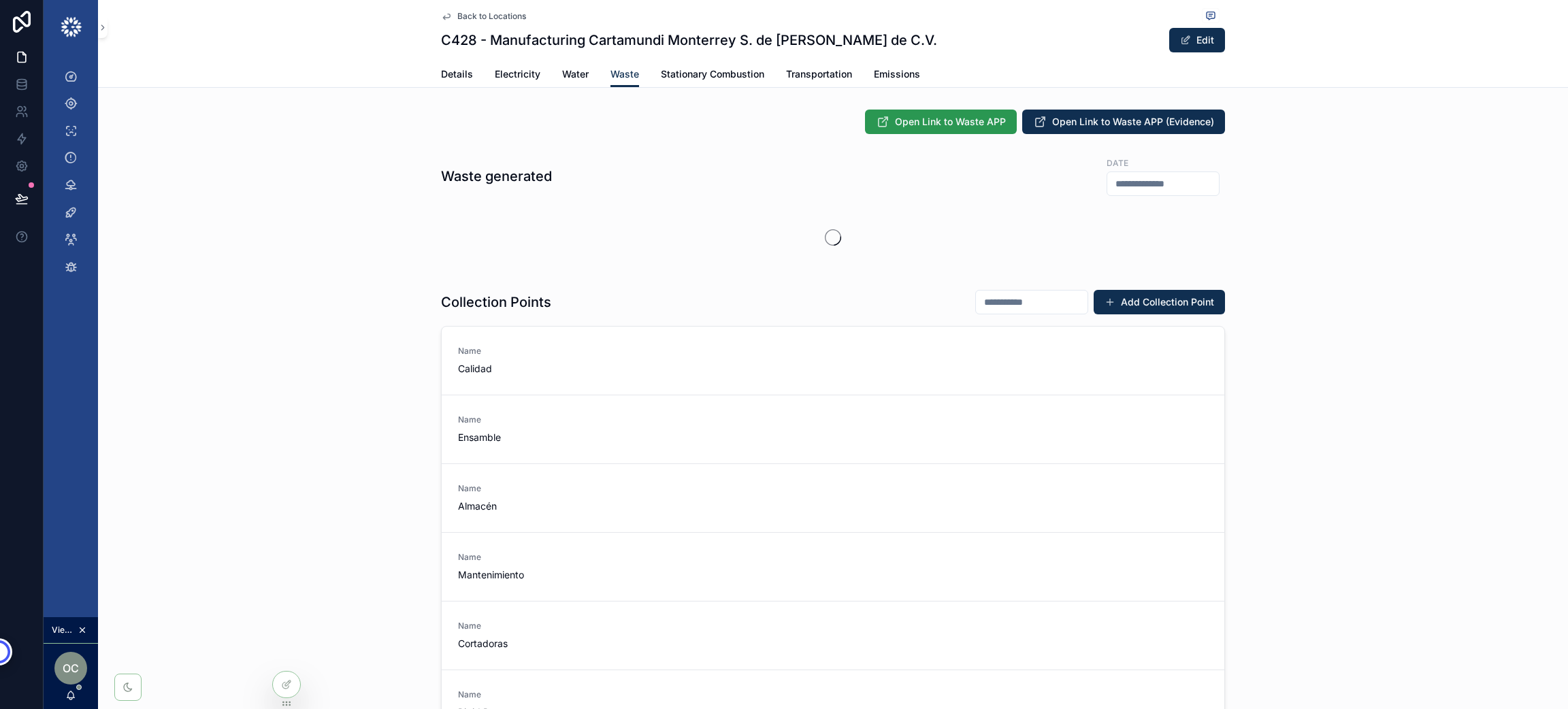
click at [926, 127] on span "Open Link to Waste APP" at bounding box center [950, 122] width 111 height 13
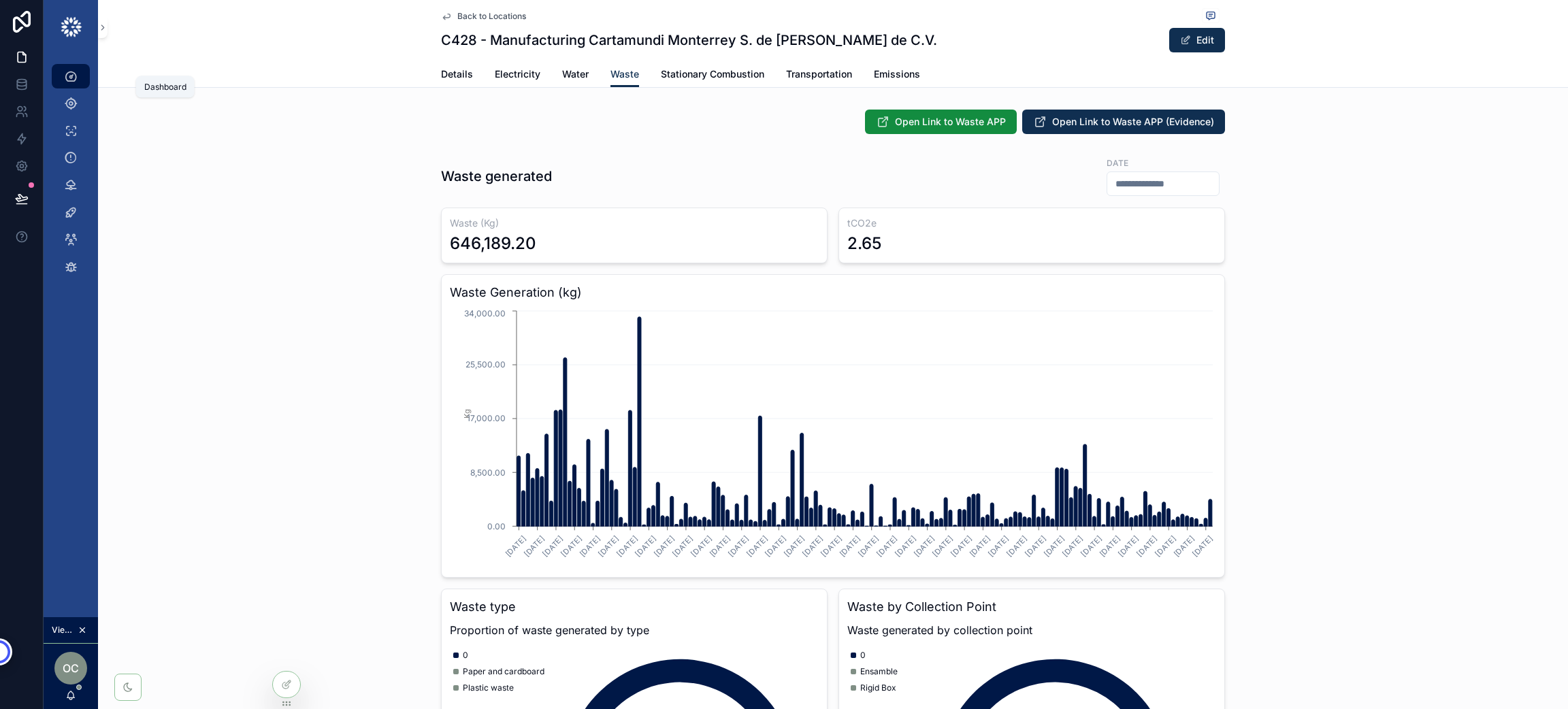
click at [72, 74] on icon "scrollable content" at bounding box center [71, 76] width 13 height 13
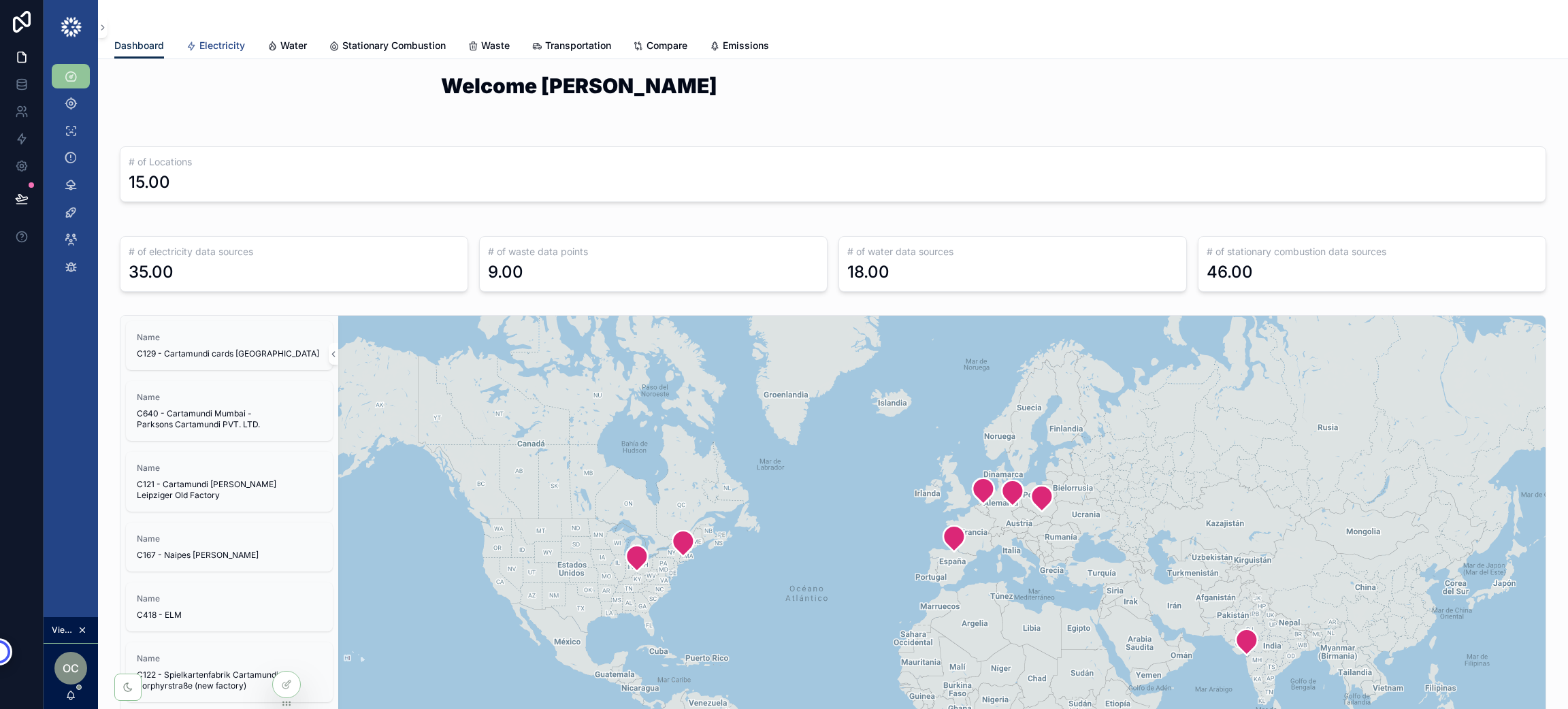
click at [203, 43] on span "Electricity" at bounding box center [222, 45] width 45 height 13
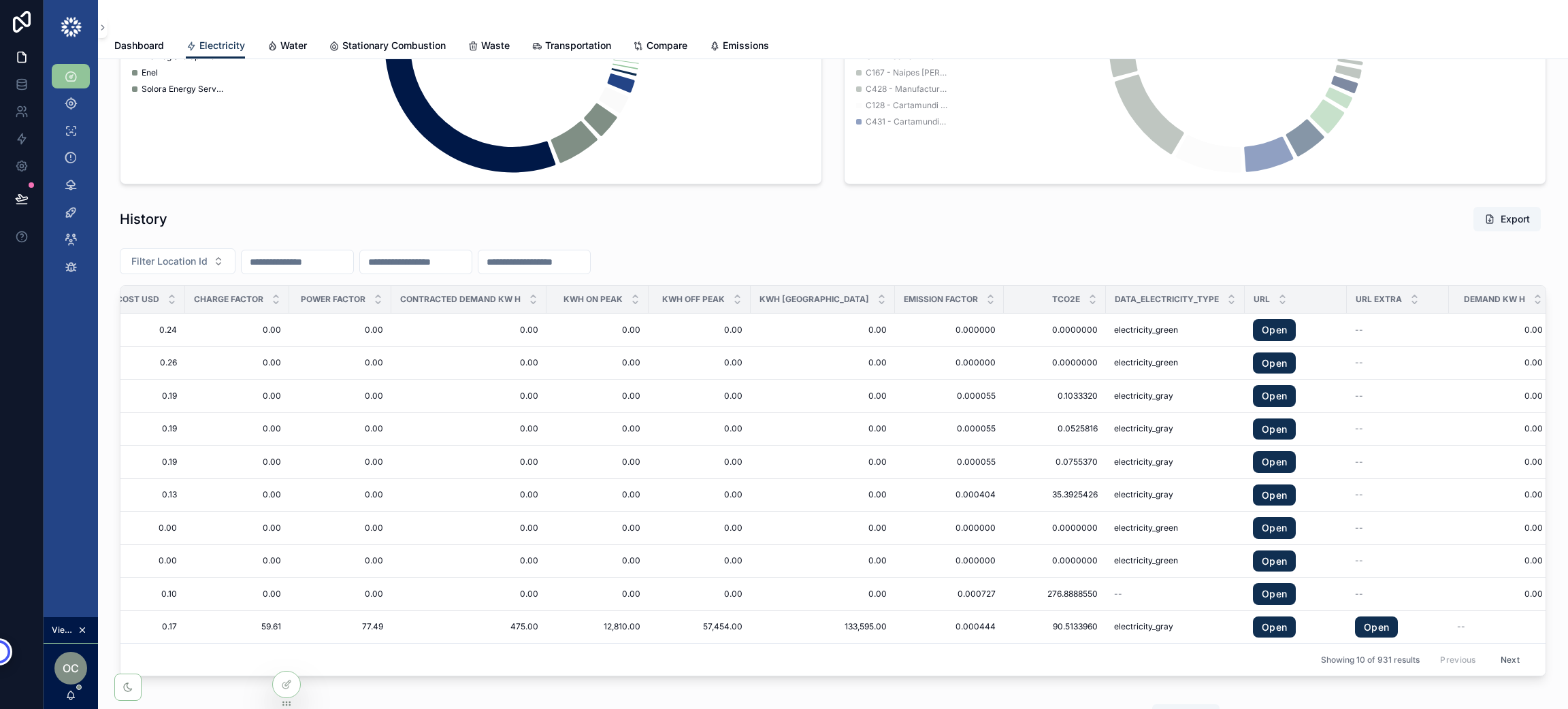
scroll to position [0, 1007]
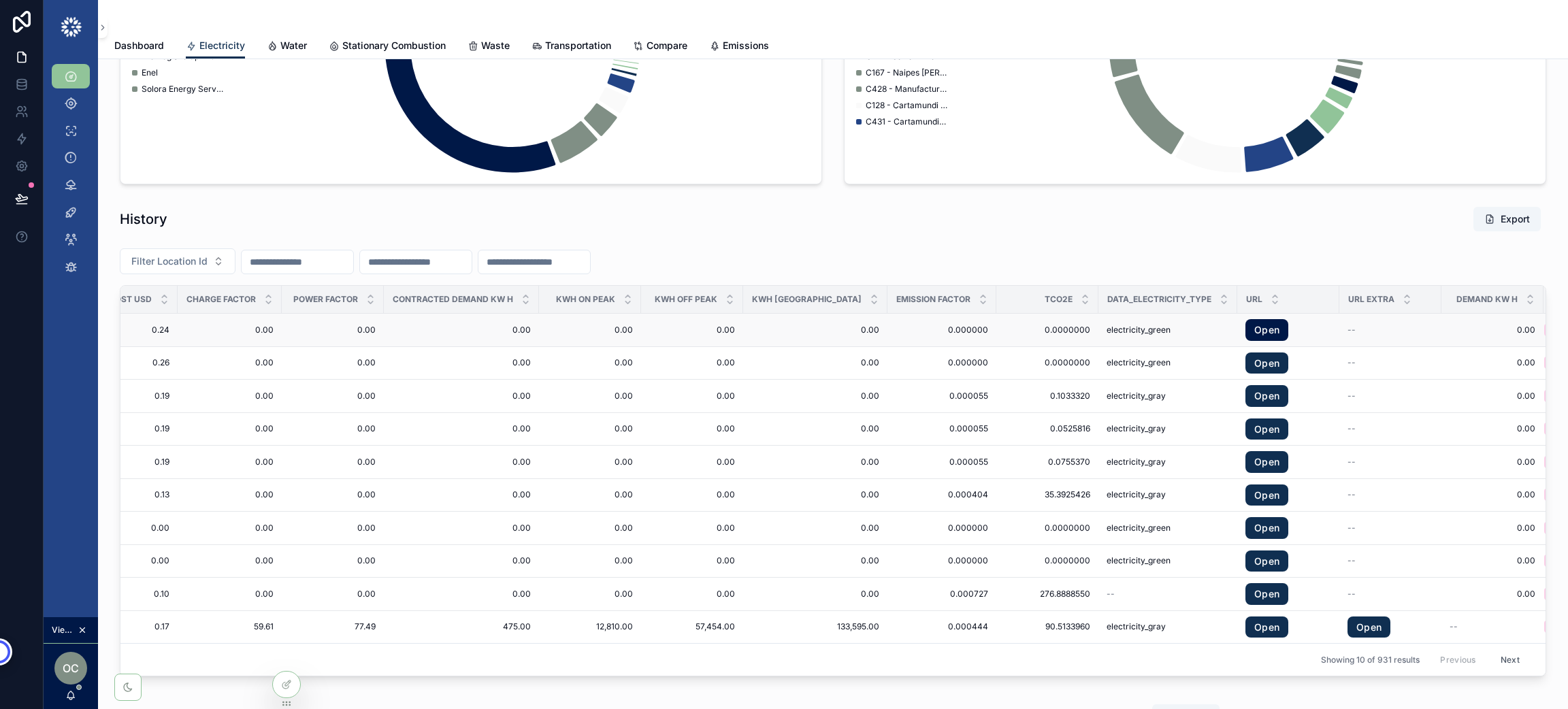
click at [1245, 334] on link "Open" at bounding box center [1266, 330] width 43 height 22
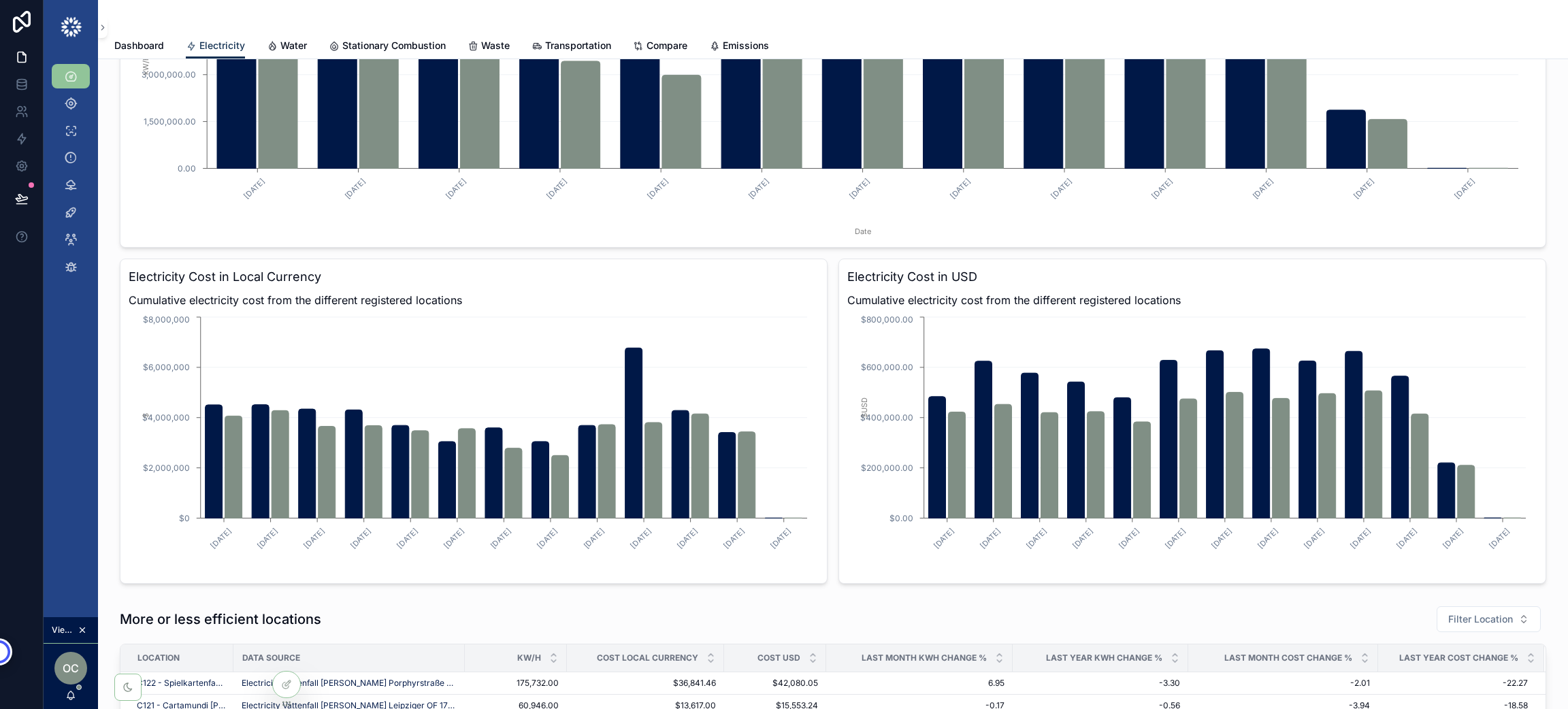
scroll to position [0, 0]
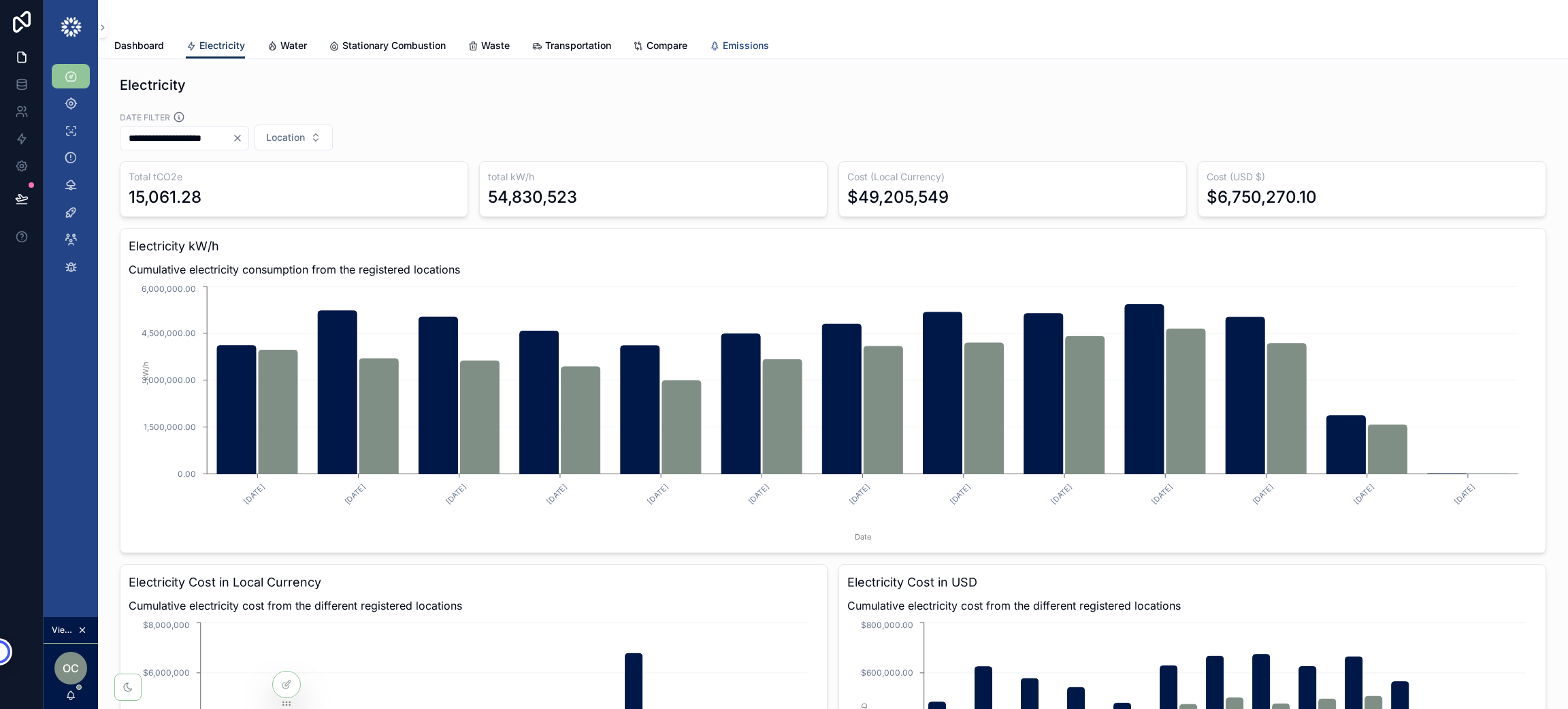
click at [732, 48] on span "Emissions" at bounding box center [746, 45] width 46 height 13
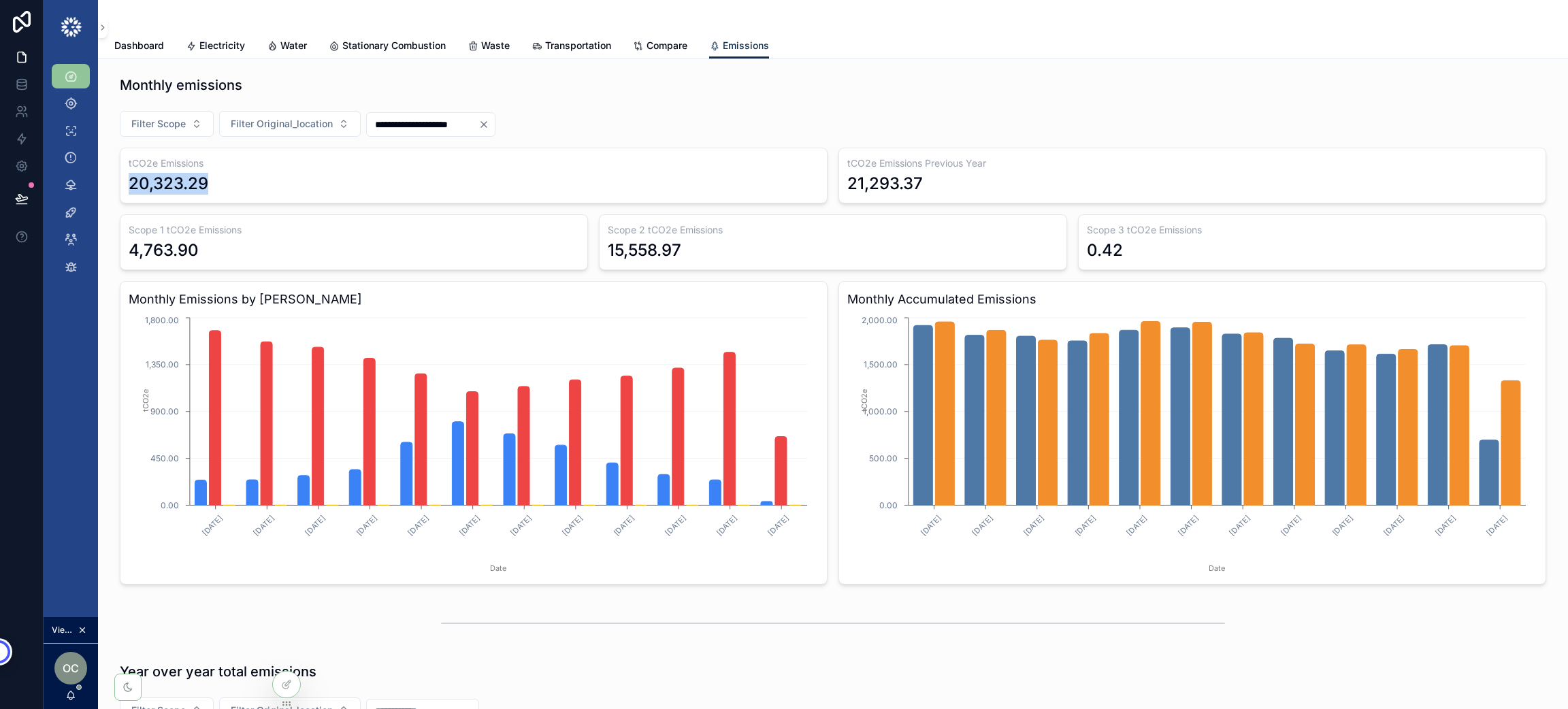
drag, startPoint x: 226, startPoint y: 181, endPoint x: 129, endPoint y: 191, distance: 97.5
click at [129, 191] on div "20,323.29" at bounding box center [474, 183] width 690 height 22
click at [920, 179] on div "21,293.37" at bounding box center [1192, 183] width 690 height 22
drag, startPoint x: 918, startPoint y: 179, endPoint x: 847, endPoint y: 181, distance: 71.0
click at [847, 181] on div "21,293.37" at bounding box center [1192, 183] width 690 height 22
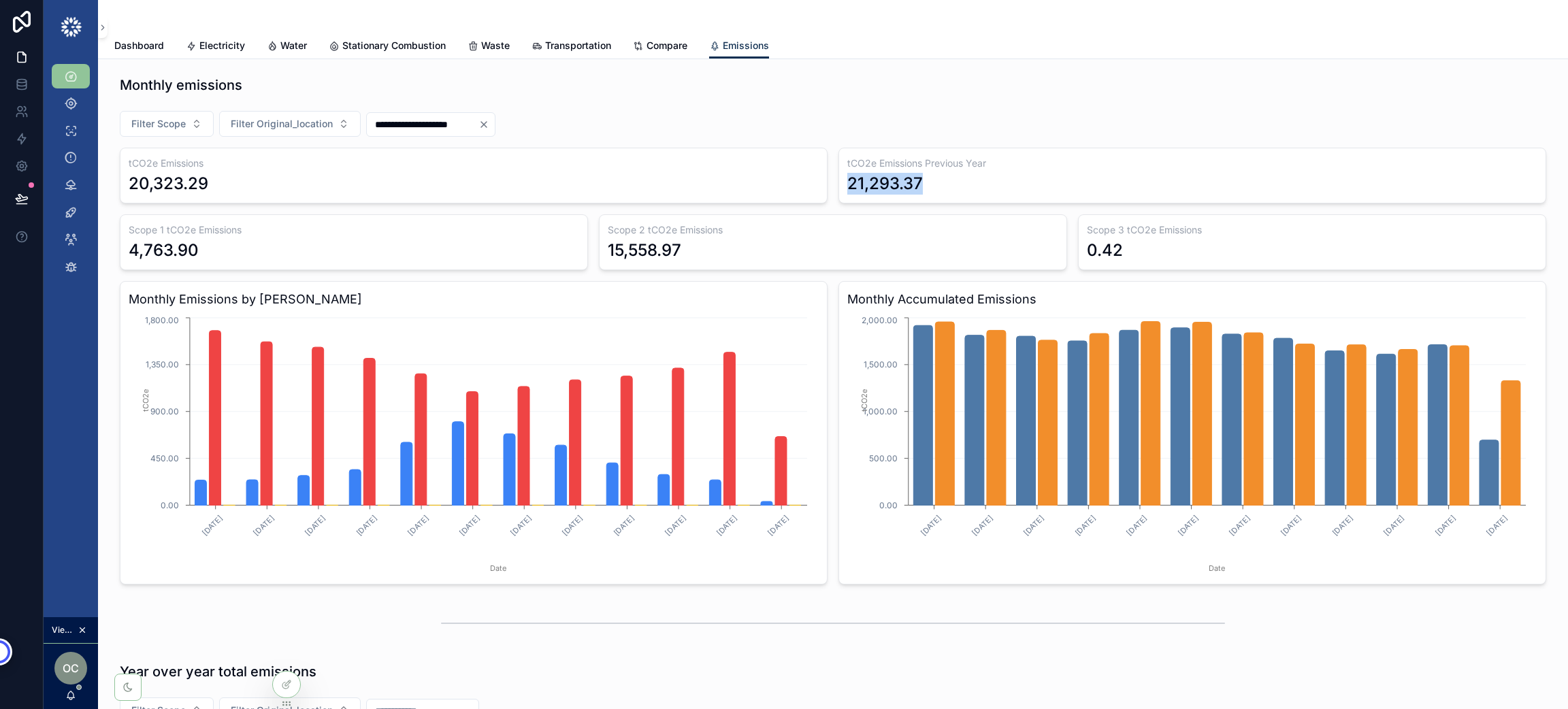
click at [339, 261] on div "Scope 1 tCO2e Emissions 4,763.90" at bounding box center [353, 242] width 468 height 56
click at [172, 126] on span "Filter Scope" at bounding box center [159, 124] width 55 height 13
click at [168, 227] on div "scope 2" at bounding box center [166, 222] width 164 height 22
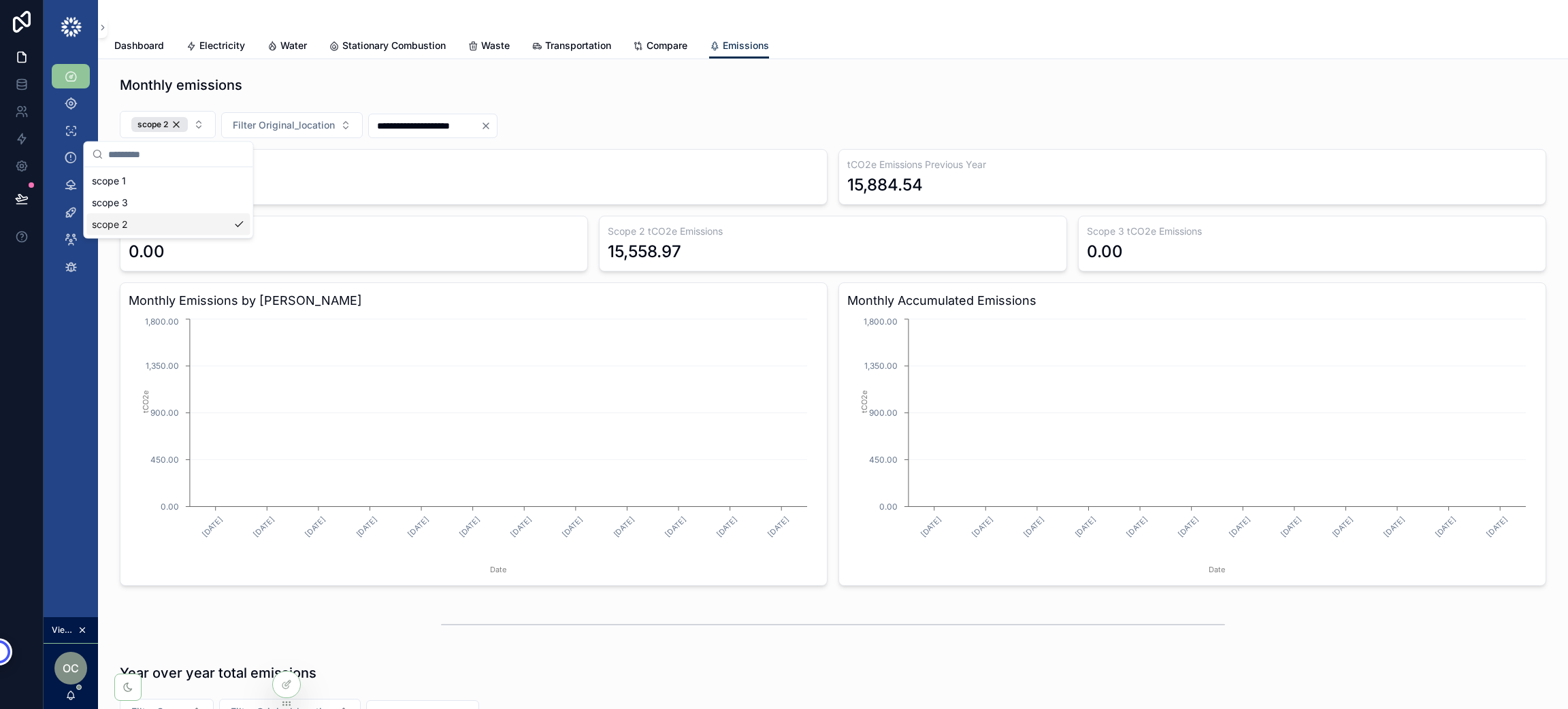
click at [630, 99] on div "Monthly emissions" at bounding box center [833, 88] width 1426 height 25
